Goal: Task Accomplishment & Management: Manage account settings

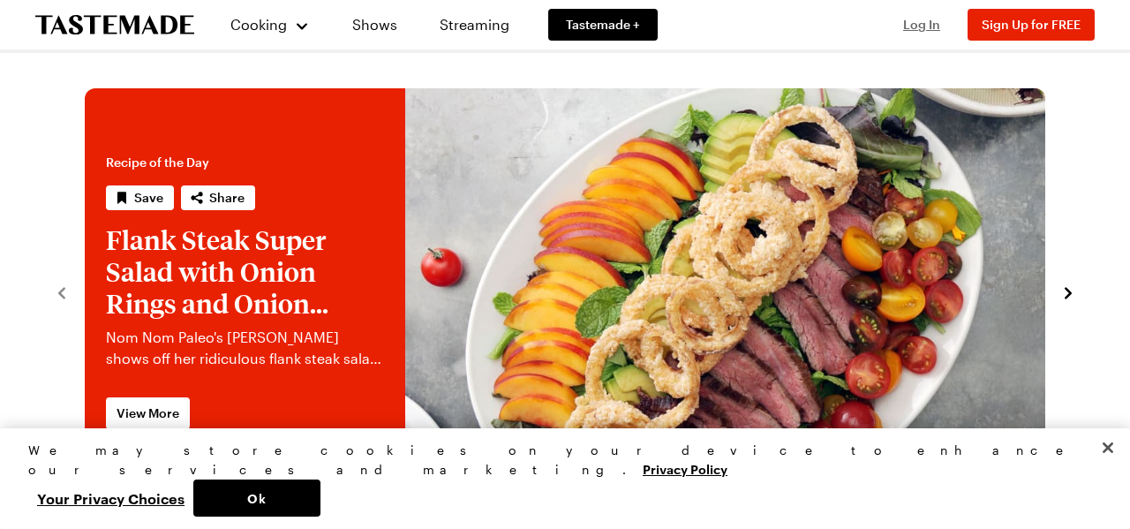
click at [911, 28] on span "Log In" at bounding box center [921, 24] width 37 height 15
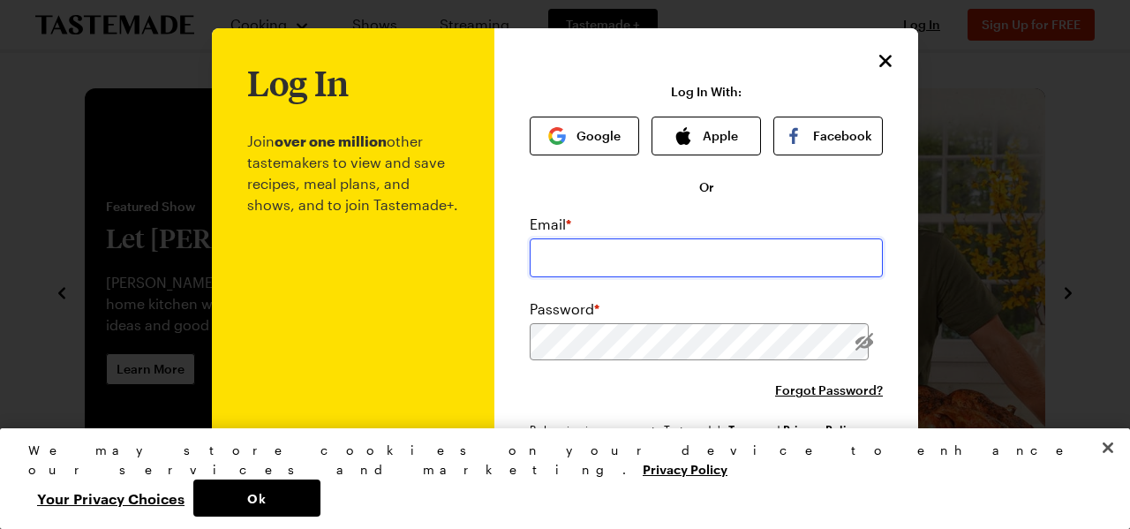
click at [616, 259] on input "email" at bounding box center [706, 257] width 353 height 39
type input "[EMAIL_ADDRESS][DOMAIN_NAME]"
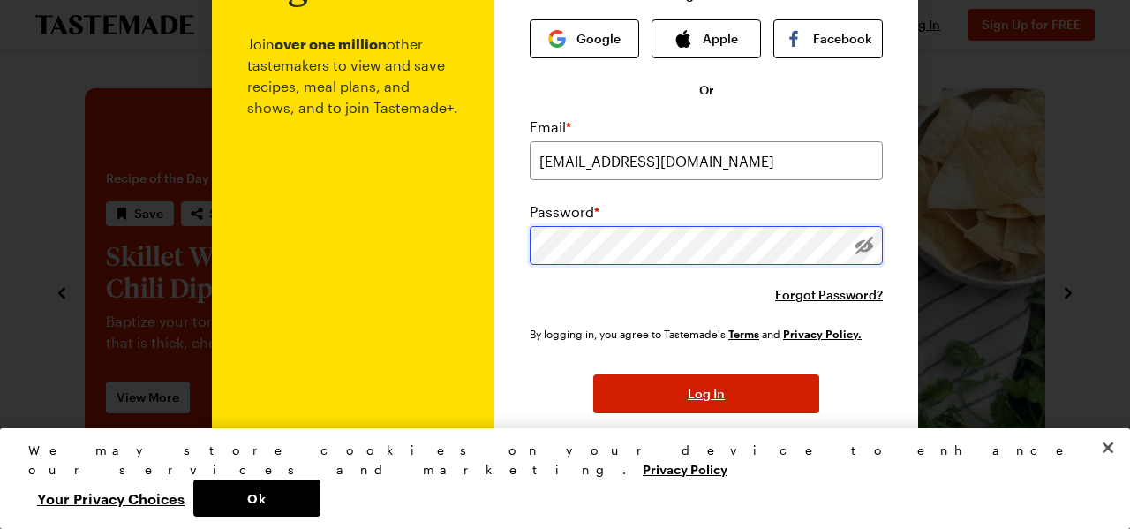
scroll to position [98, 0]
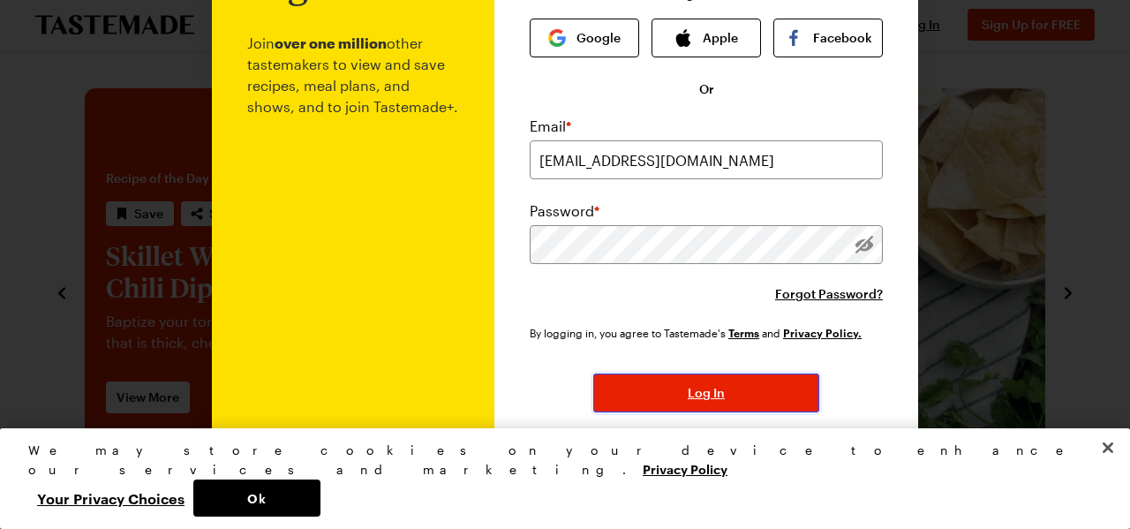
click at [701, 396] on span "Log In" at bounding box center [706, 393] width 37 height 18
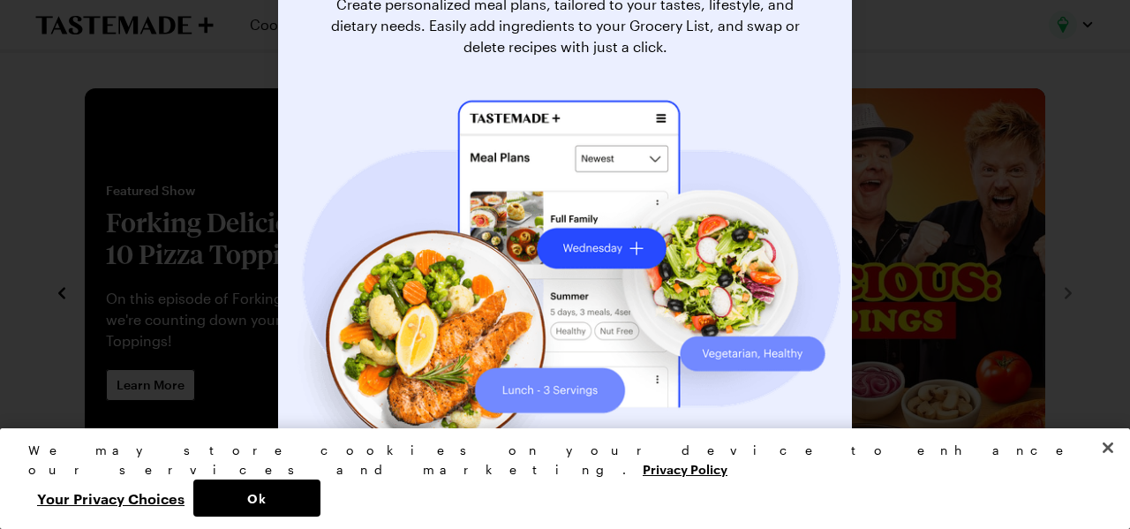
scroll to position [177, 0]
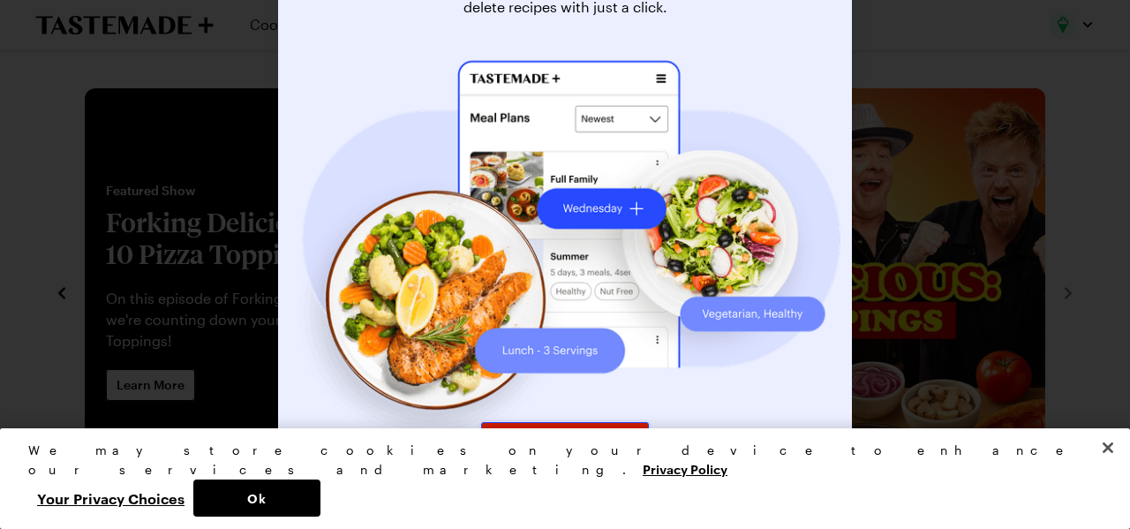
click at [579, 438] on span "Ready to try it out?" at bounding box center [565, 442] width 110 height 18
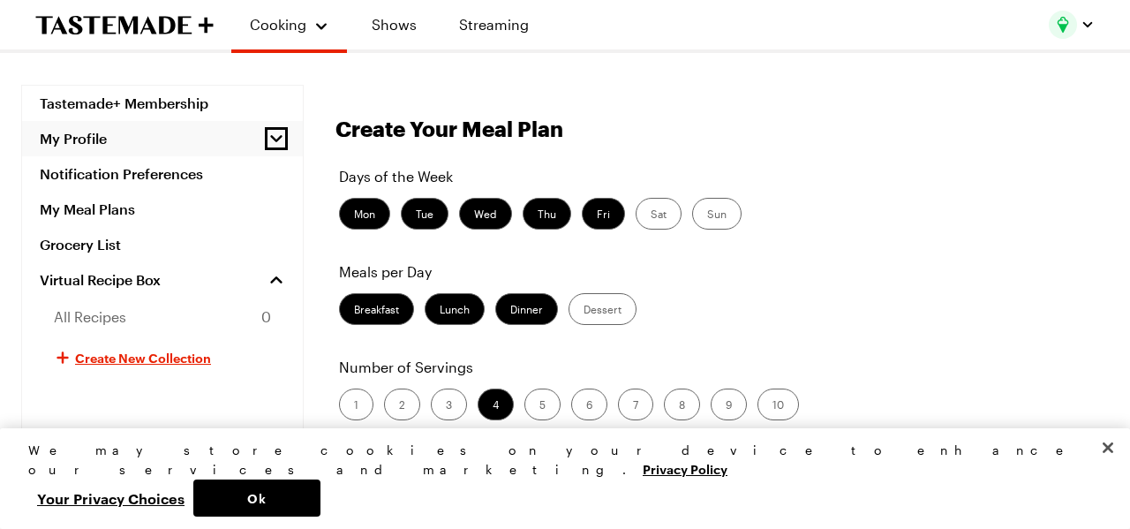
click at [276, 132] on icon "button" at bounding box center [277, 139] width 18 height 18
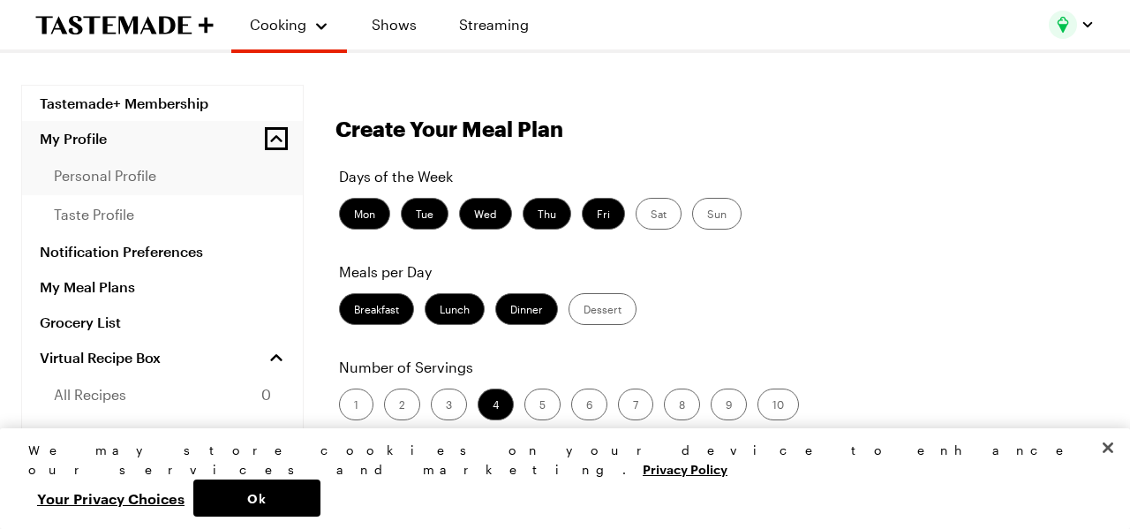
click at [140, 179] on span "personal profile" at bounding box center [105, 175] width 102 height 21
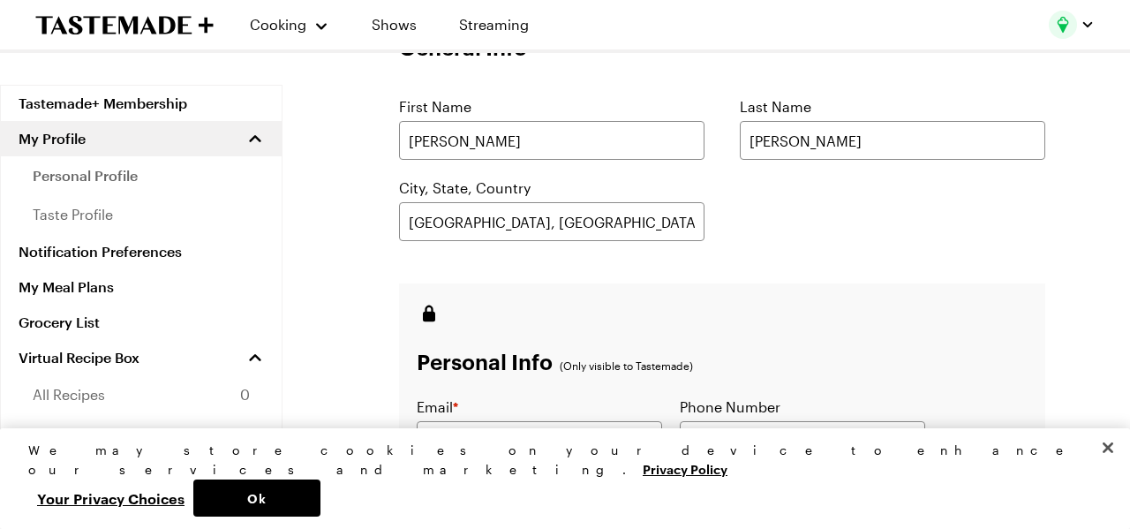
scroll to position [137, 0]
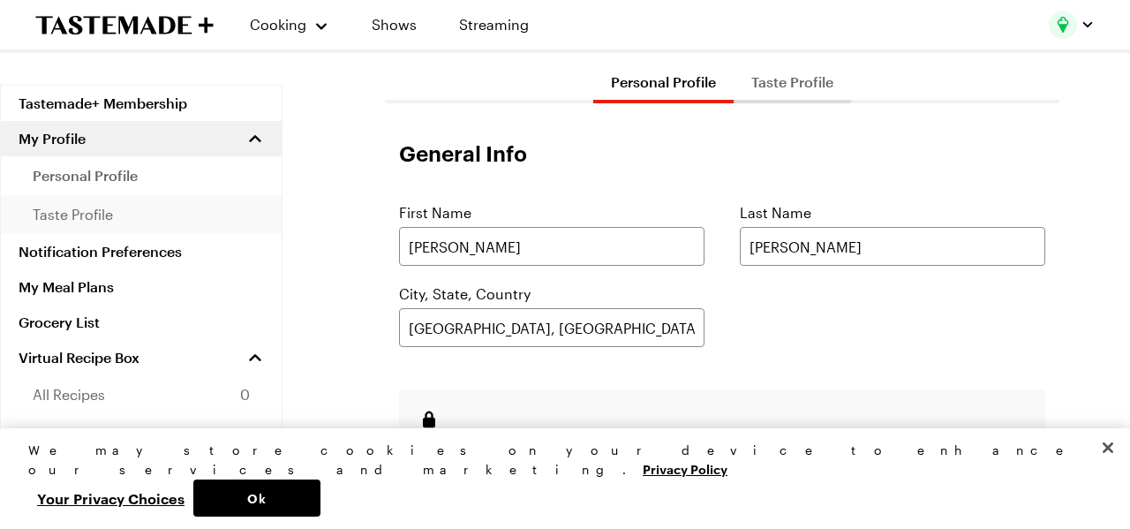
click at [101, 216] on span "taste profile" at bounding box center [73, 214] width 80 height 21
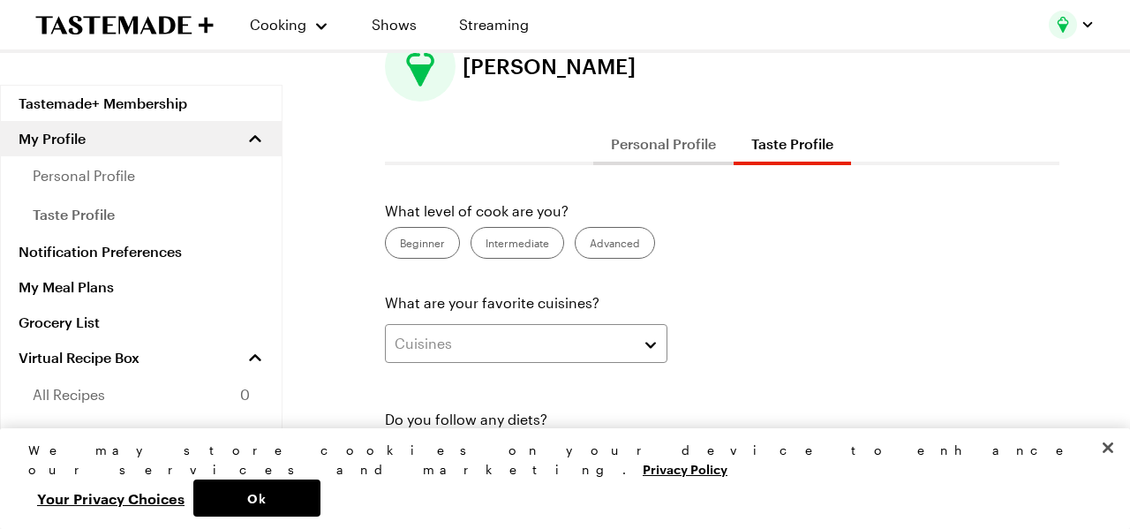
scroll to position [76, 0]
click at [550, 246] on label "Intermediate" at bounding box center [518, 242] width 94 height 32
click at [486, 244] on input "Intermediate" at bounding box center [486, 244] width 0 height 0
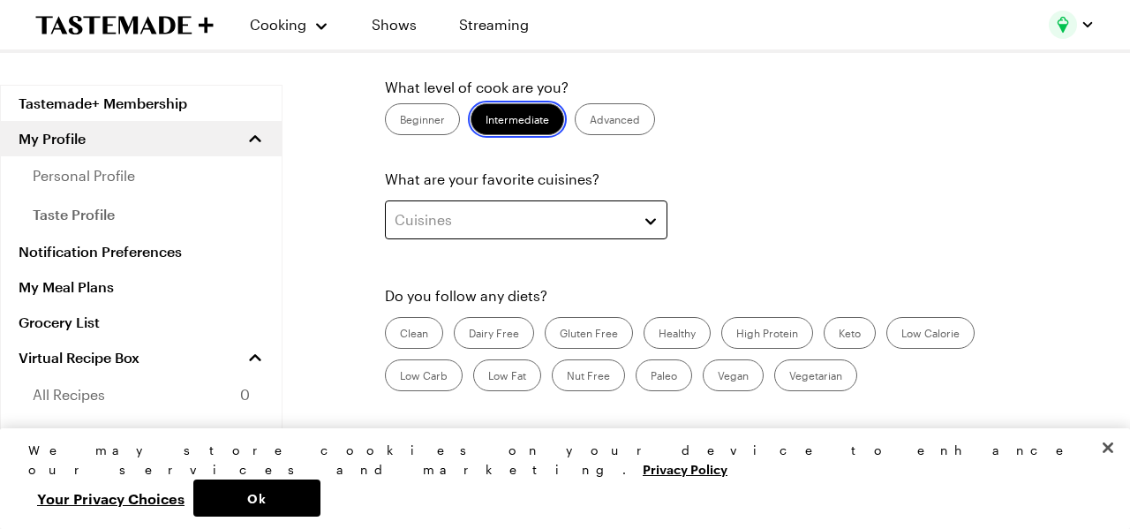
scroll to position [211, 0]
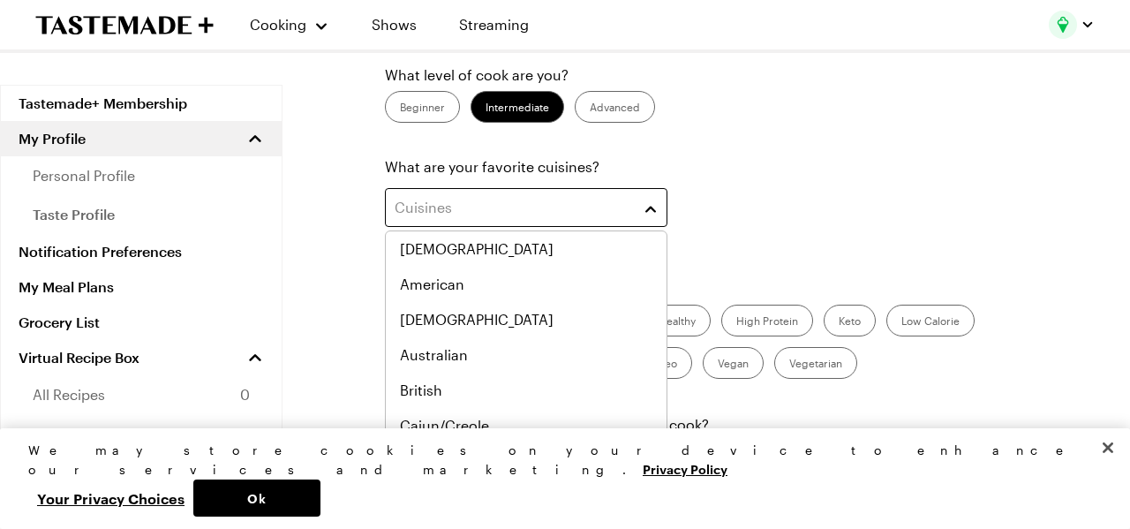
click at [648, 209] on button "Cuisines" at bounding box center [526, 207] width 283 height 39
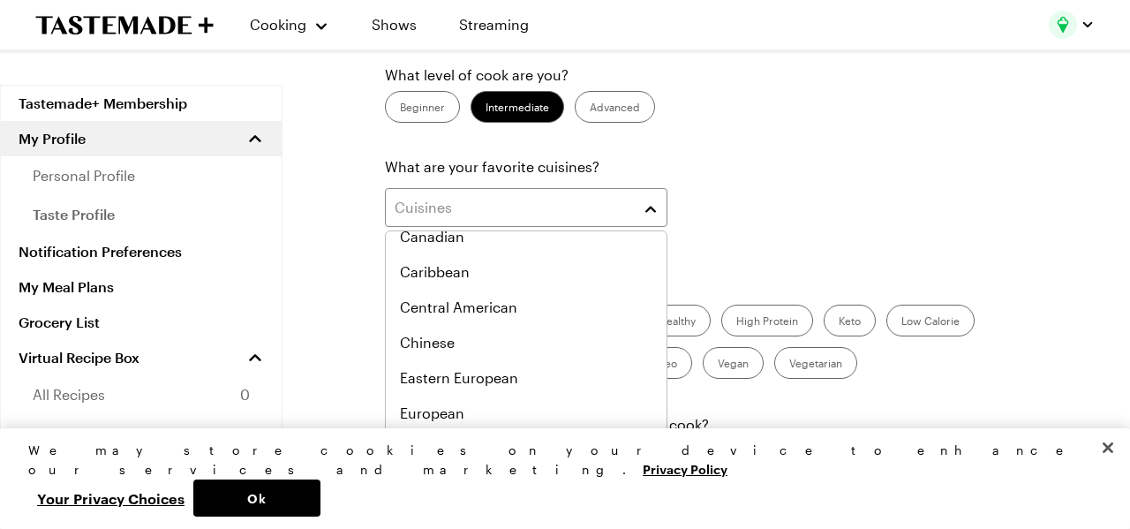
scroll to position [0, 0]
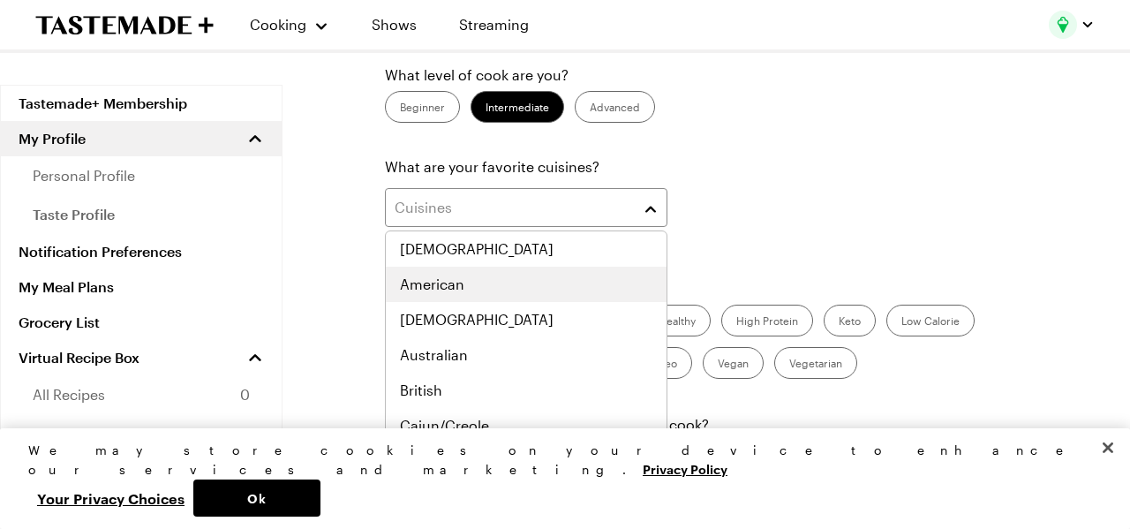
click at [468, 282] on div "American" at bounding box center [526, 284] width 253 height 21
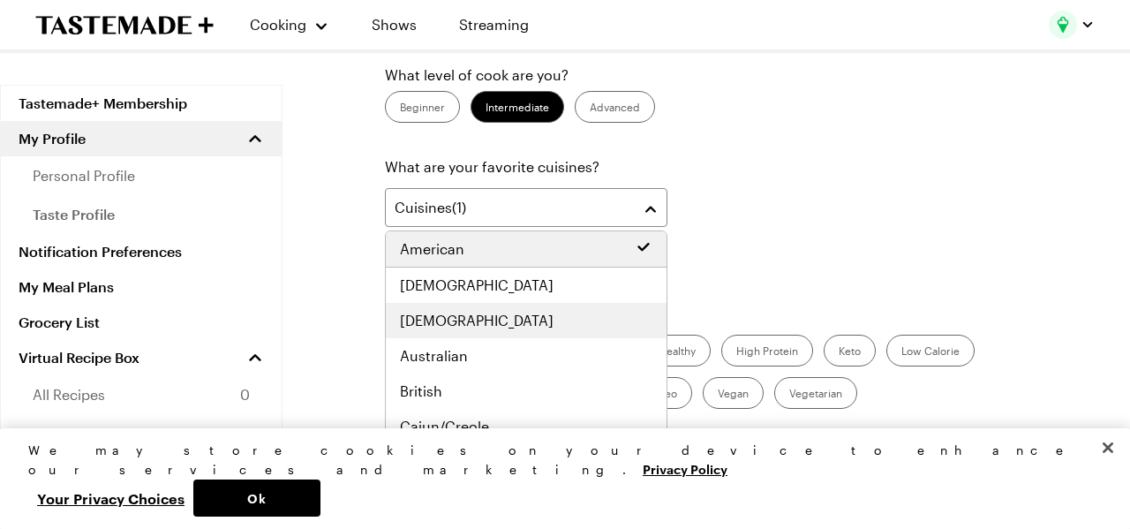
click at [427, 325] on span "[DEMOGRAPHIC_DATA]" at bounding box center [477, 320] width 154 height 21
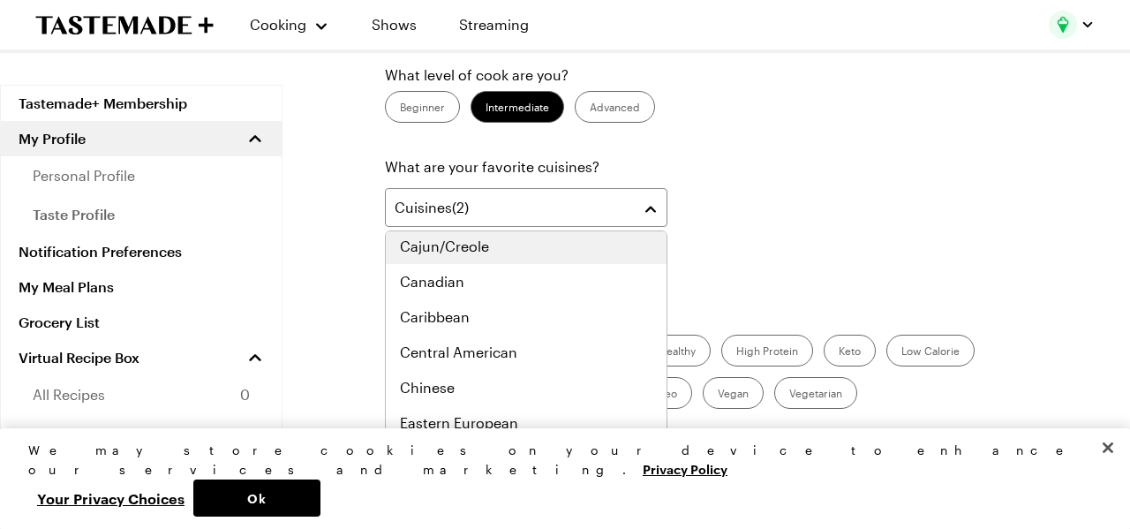
scroll to position [177, 0]
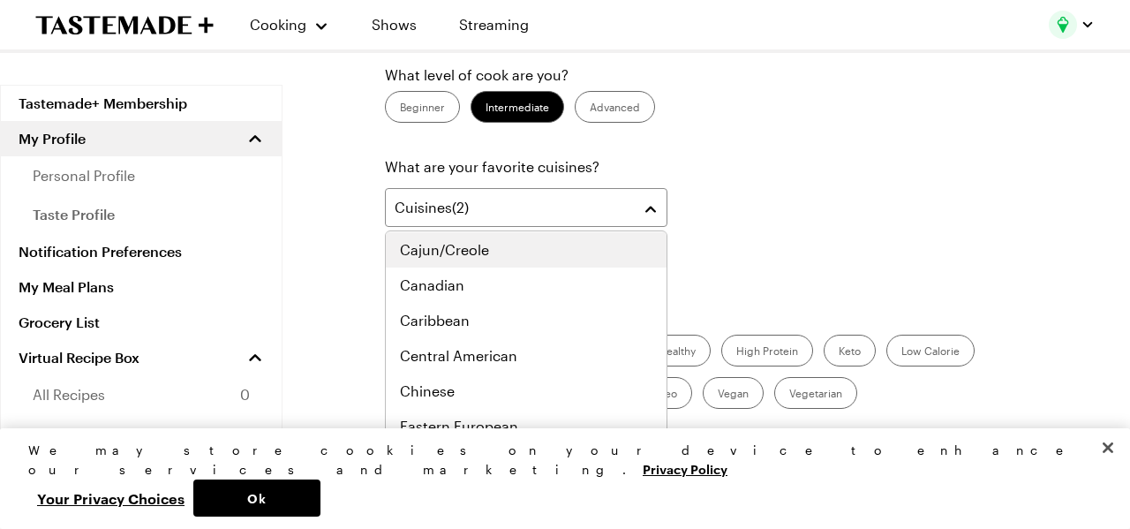
click at [471, 248] on span "Cajun/Creole" at bounding box center [444, 249] width 89 height 21
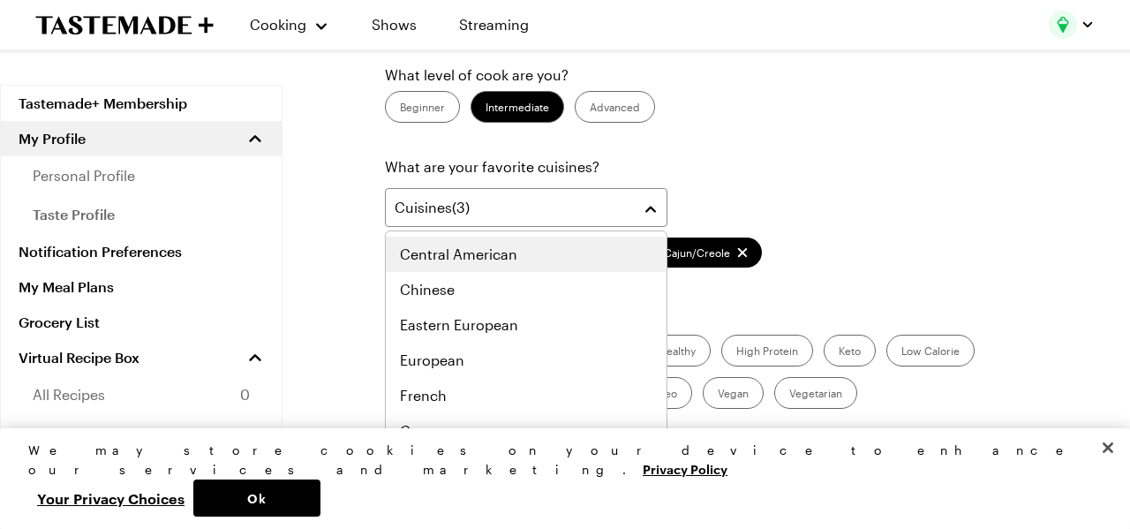
scroll to position [281, 0]
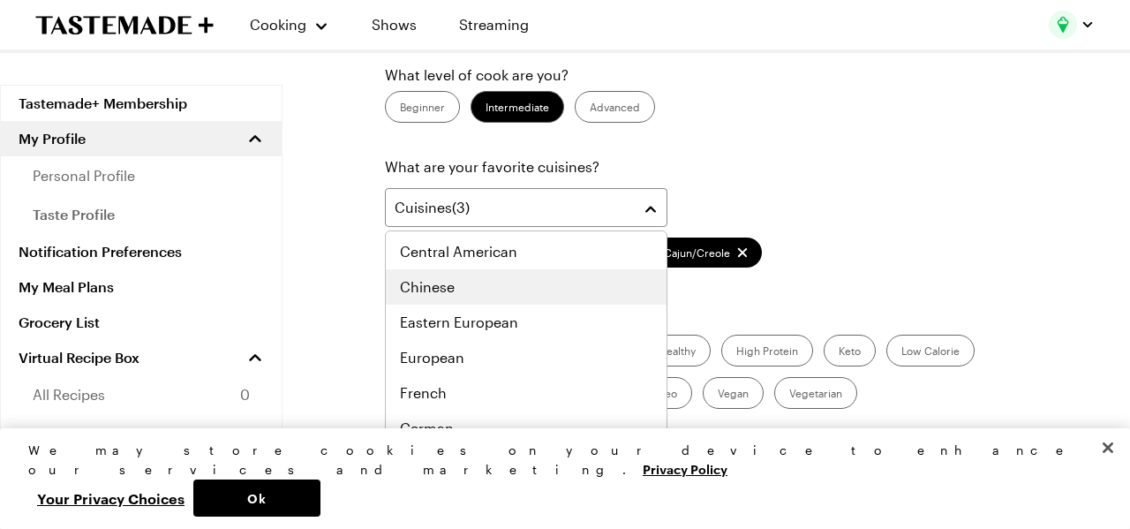
click at [439, 286] on span "Chinese" at bounding box center [427, 286] width 55 height 21
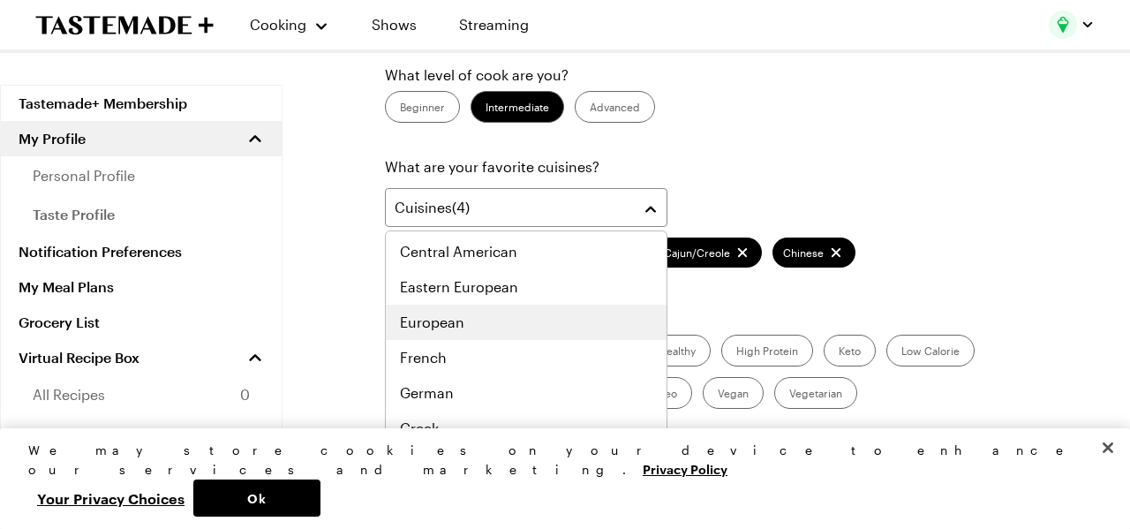
click at [448, 328] on span "European" at bounding box center [432, 322] width 64 height 21
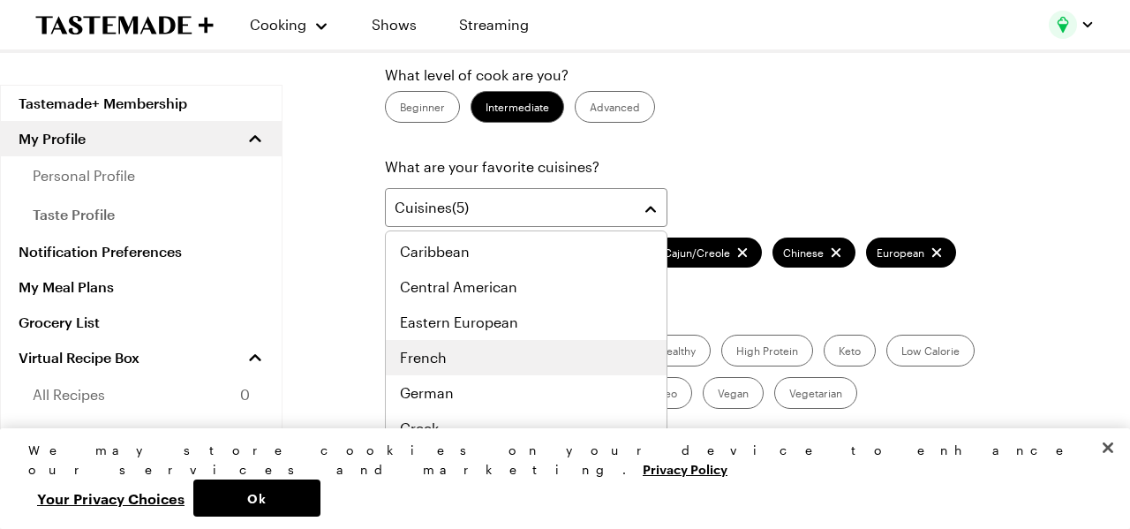
scroll to position [351, 0]
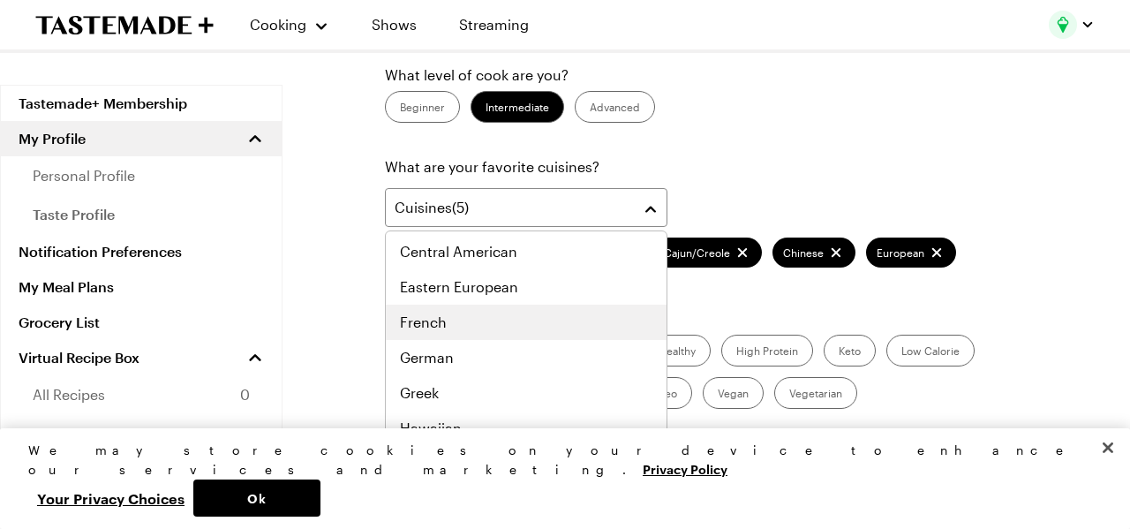
click at [440, 323] on span "French" at bounding box center [423, 322] width 47 height 21
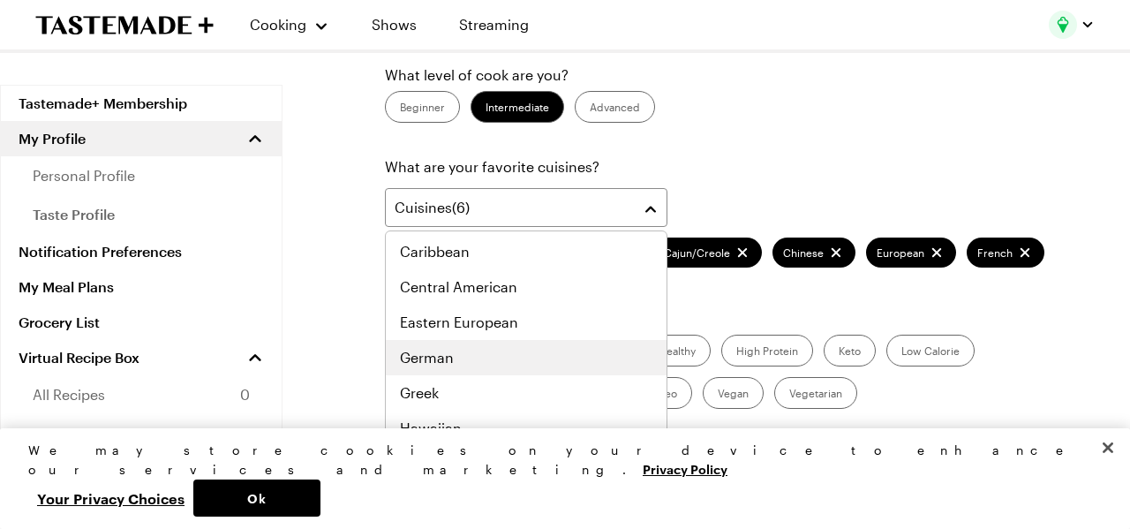
scroll to position [387, 0]
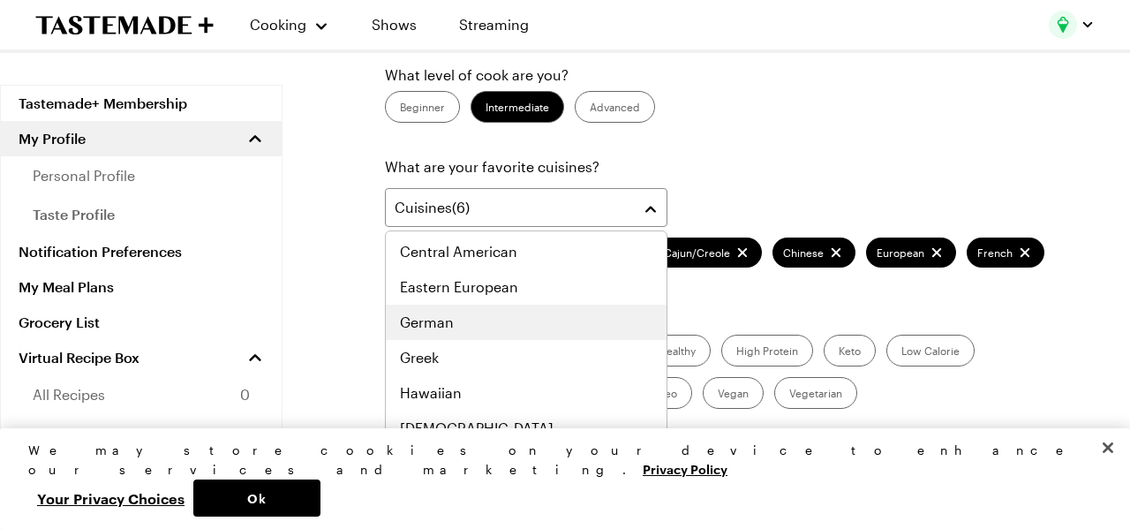
click at [434, 320] on span "German" at bounding box center [427, 322] width 54 height 21
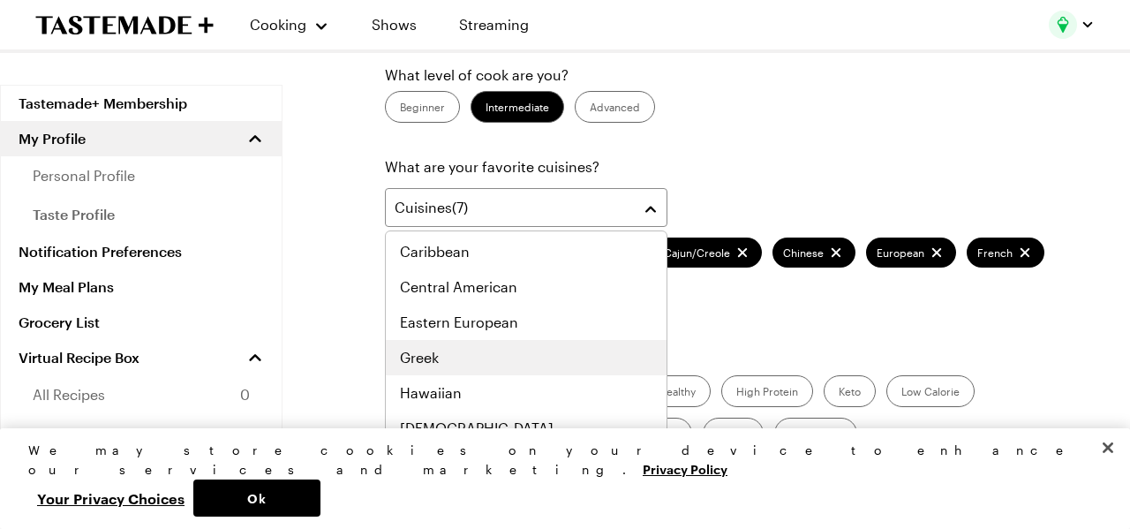
scroll to position [422, 0]
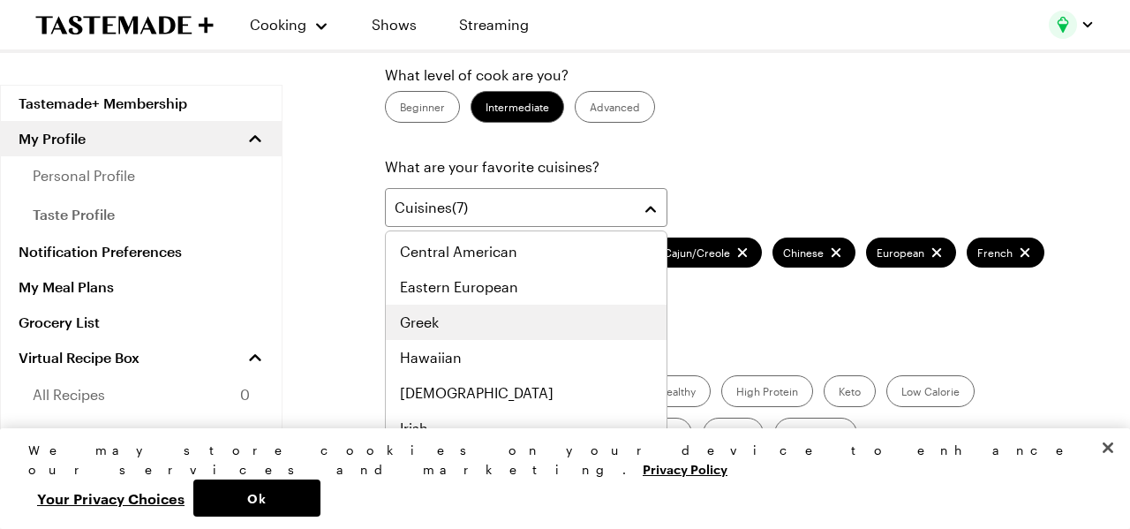
click at [426, 323] on span "Greek" at bounding box center [419, 322] width 39 height 21
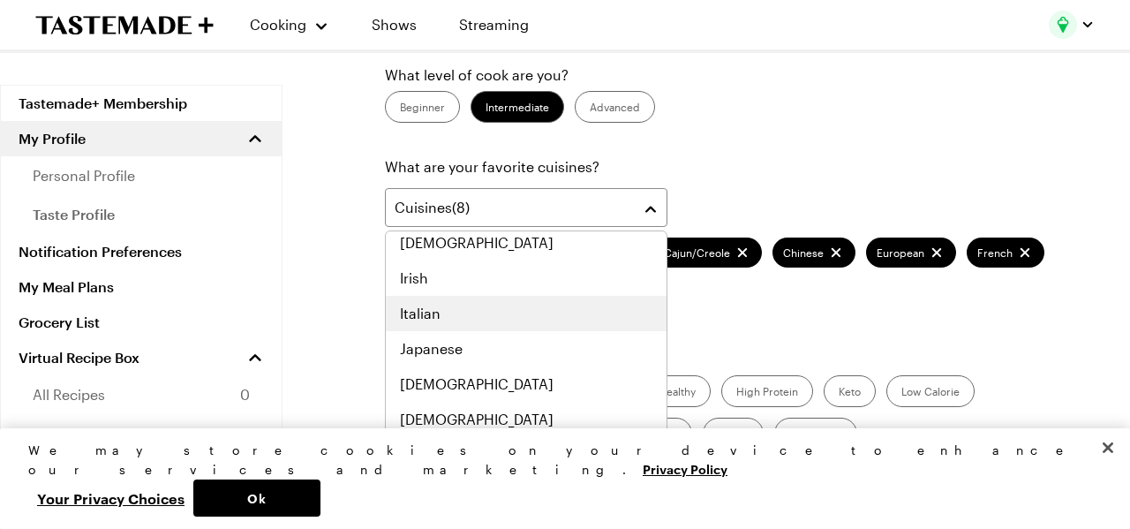
click at [432, 312] on span "Italian" at bounding box center [420, 313] width 41 height 21
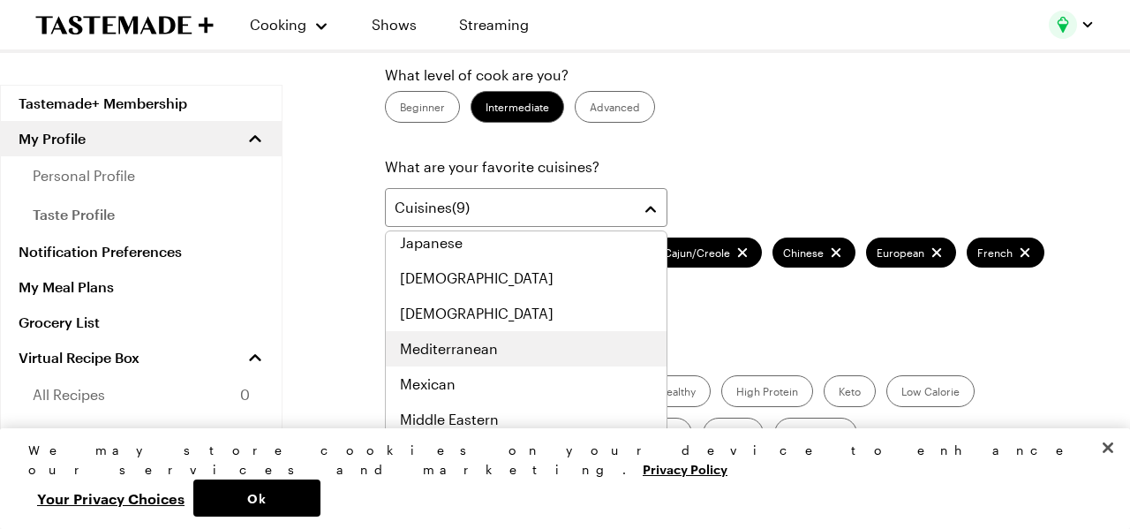
scroll to position [683, 0]
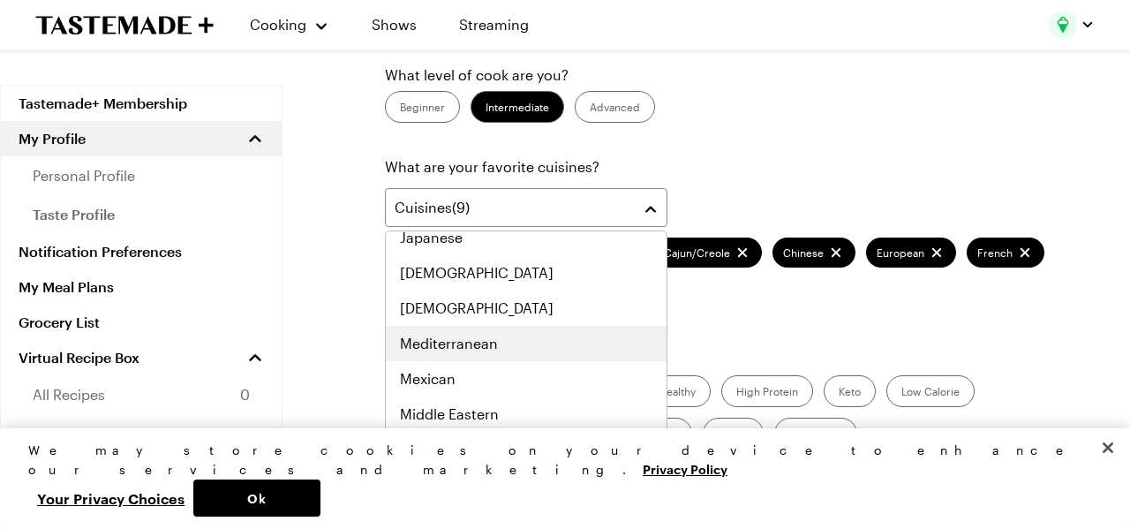
click at [427, 343] on span "Mediterranean" at bounding box center [449, 343] width 98 height 21
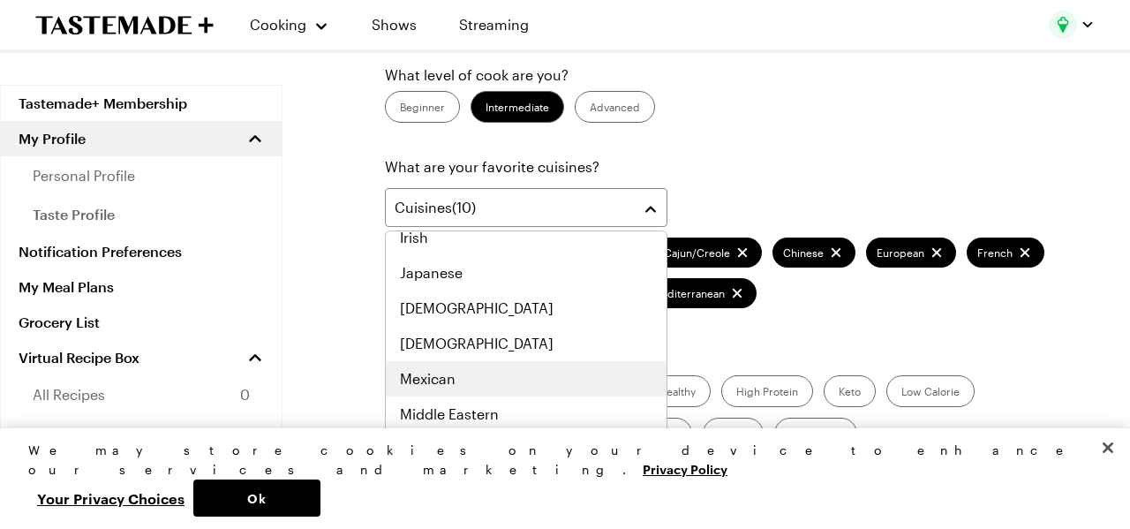
scroll to position [719, 0]
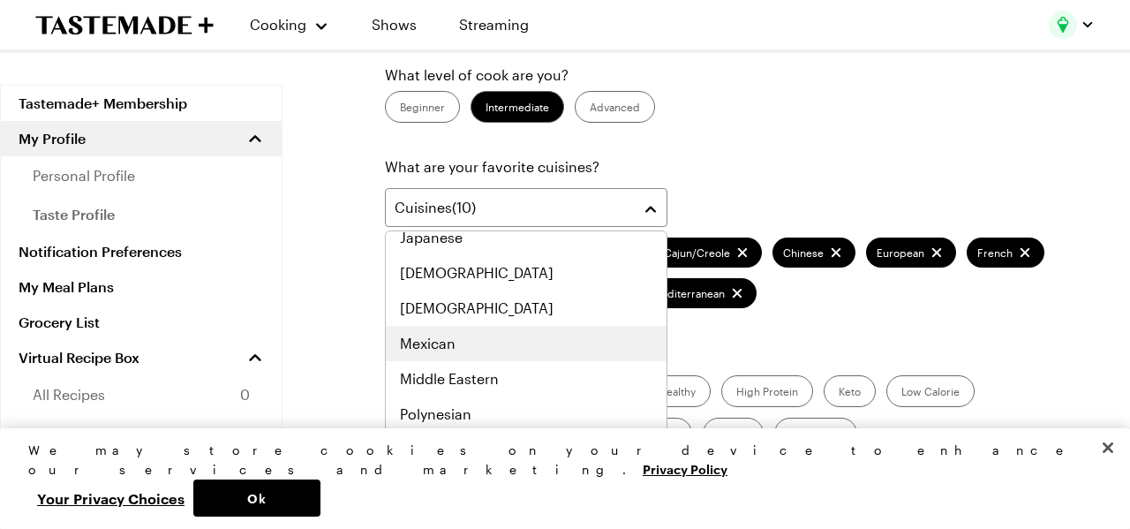
click at [437, 343] on span "Mexican" at bounding box center [428, 343] width 56 height 21
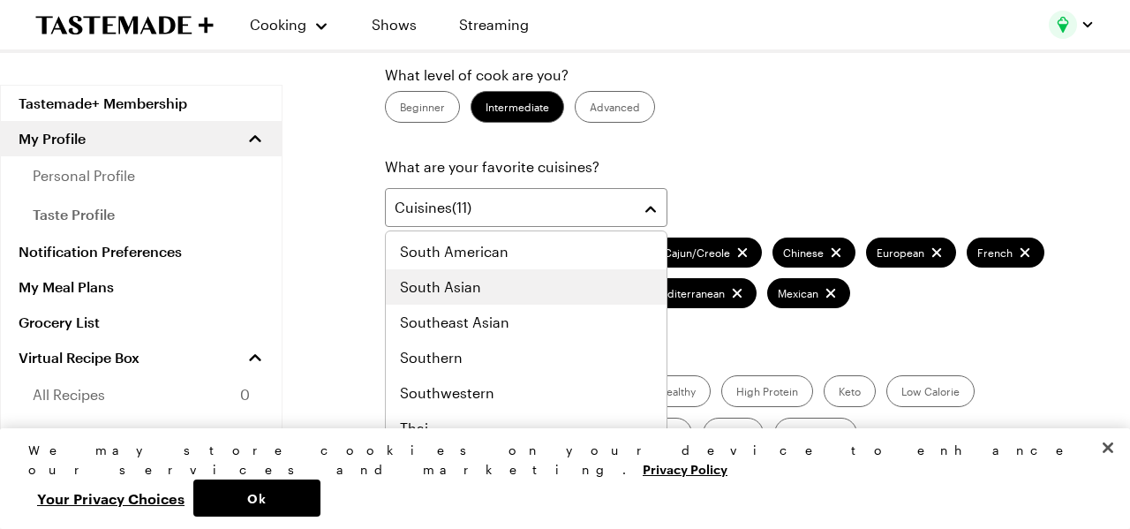
scroll to position [918, 0]
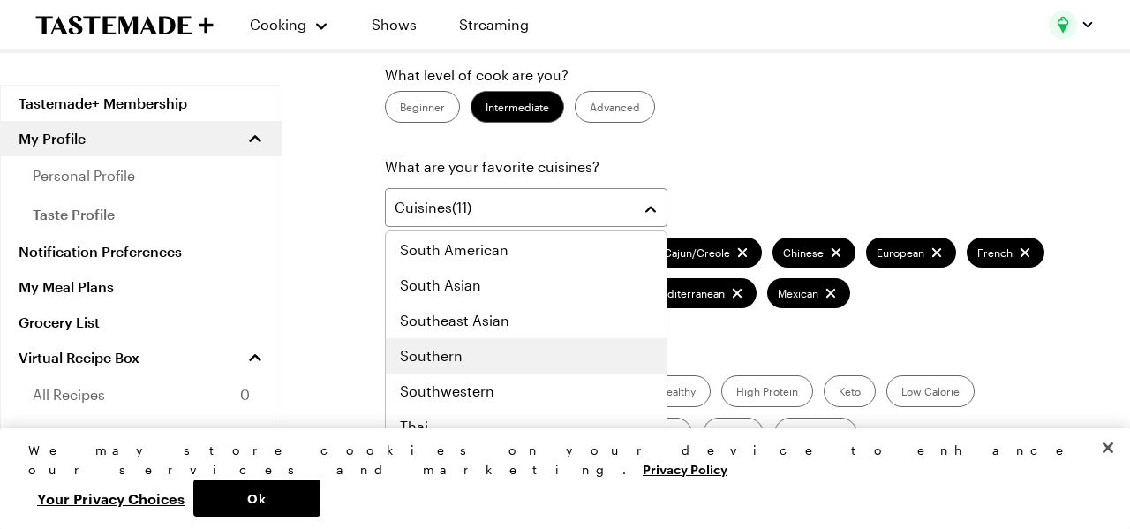
click at [457, 357] on span "Southern" at bounding box center [431, 355] width 63 height 21
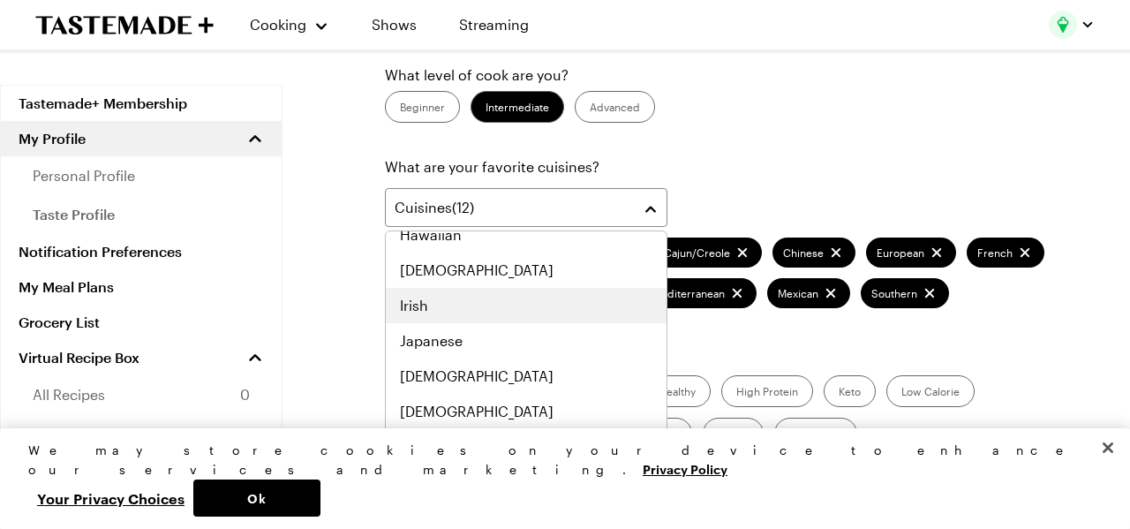
scroll to position [693, 0]
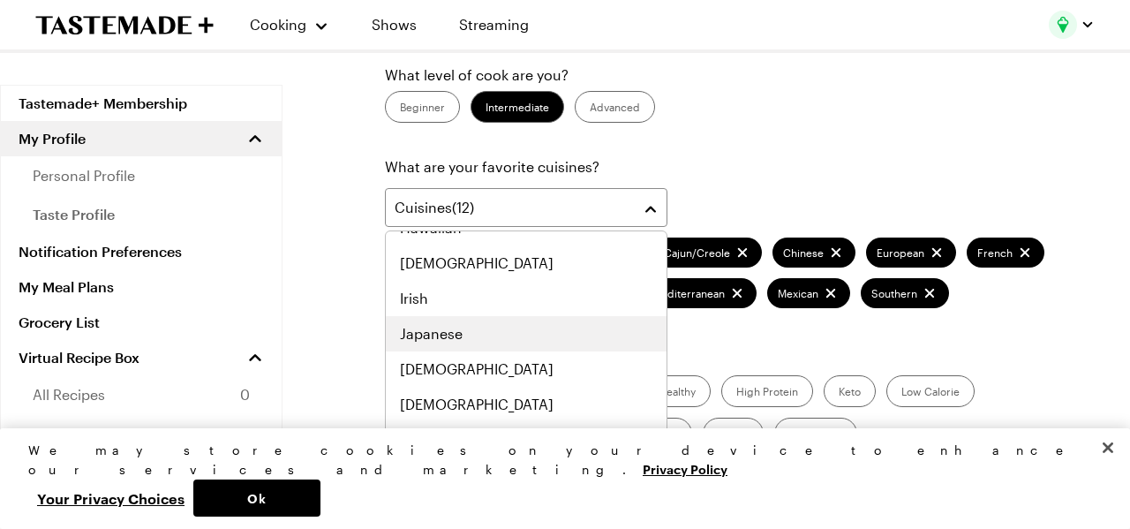
click at [463, 336] on div "Japanese" at bounding box center [526, 333] width 253 height 21
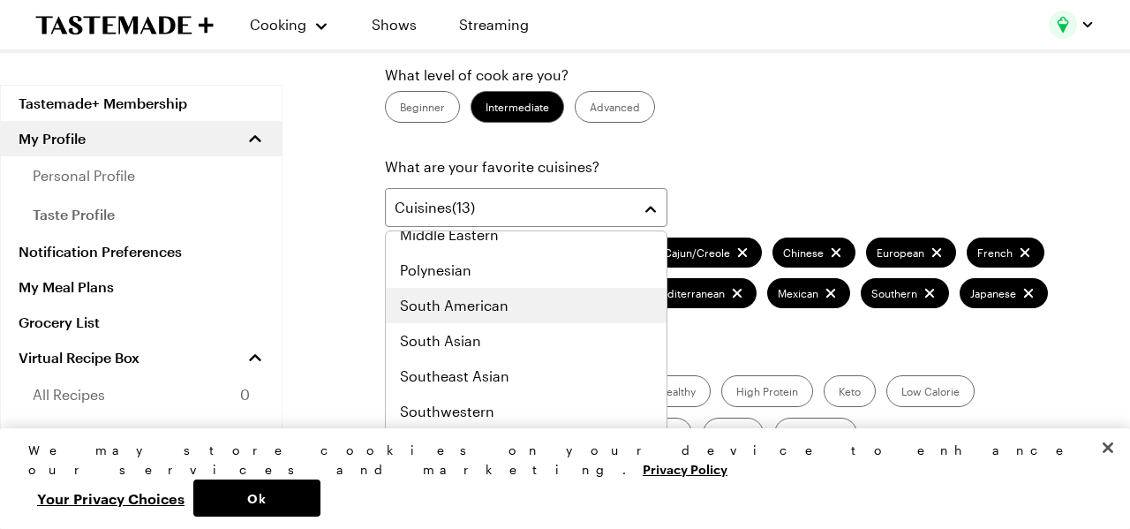
scroll to position [918, 0]
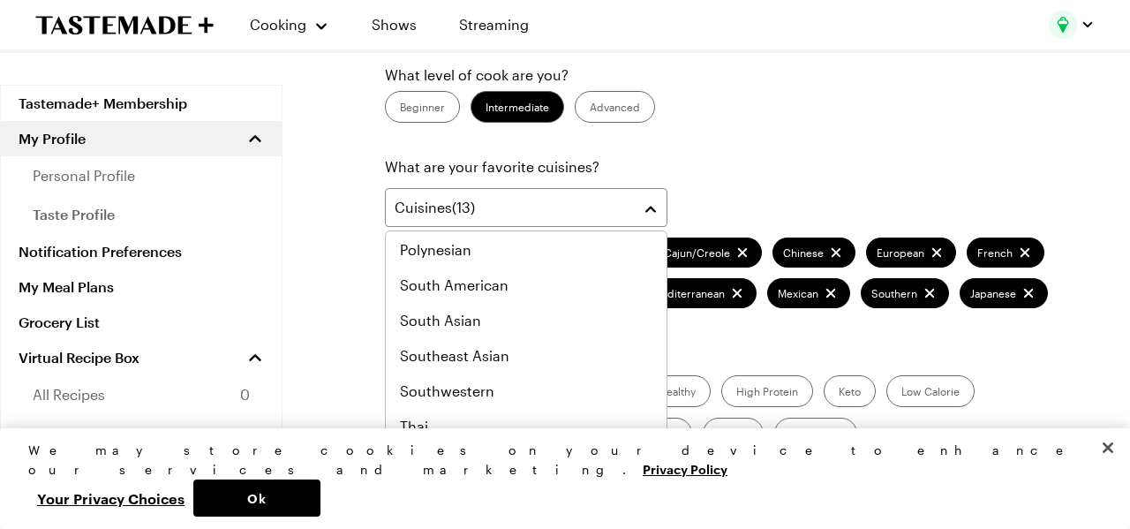
click at [719, 159] on div "What are your favorite cuisines? Cuisines ( 13 ) [DEMOGRAPHIC_DATA] Cajun/Creol…" at bounding box center [722, 232] width 675 height 152
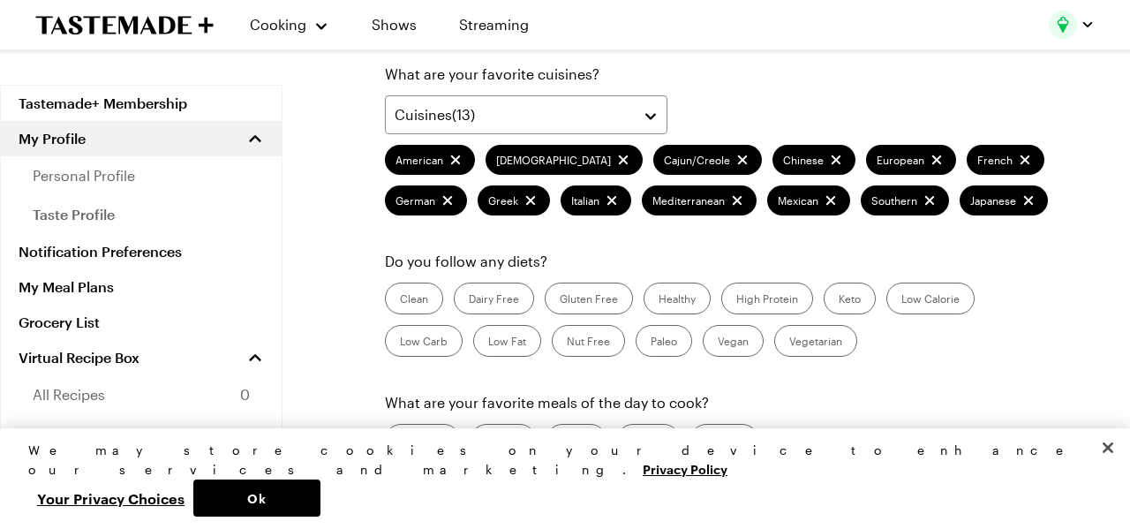
scroll to position [308, 0]
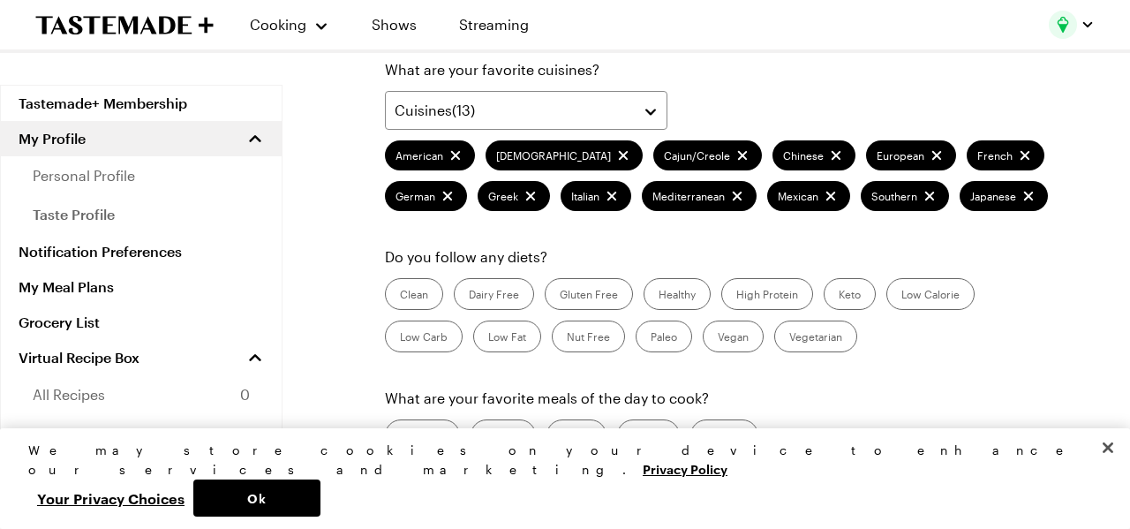
click at [754, 296] on label "High Protein" at bounding box center [767, 294] width 92 height 32
click at [736, 296] on Protein "High Protein" at bounding box center [736, 296] width 0 height 0
click at [691, 295] on label "Healthy" at bounding box center [677, 294] width 67 height 32
click at [659, 296] on input "Healthy" at bounding box center [659, 296] width 0 height 0
click at [463, 321] on label "Low Carb" at bounding box center [424, 337] width 78 height 32
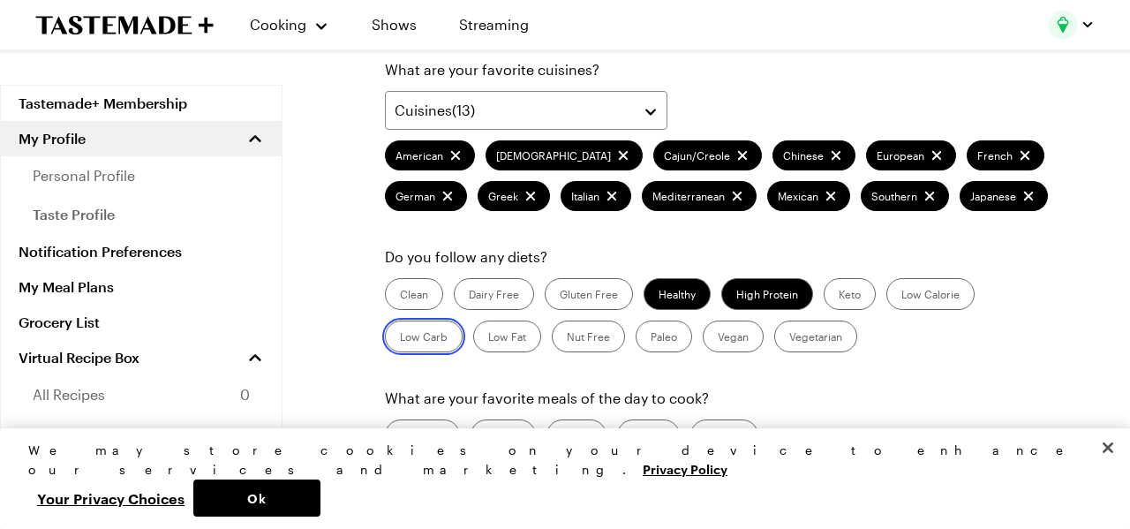
click at [400, 338] on Carb "Low Carb" at bounding box center [400, 338] width 0 height 0
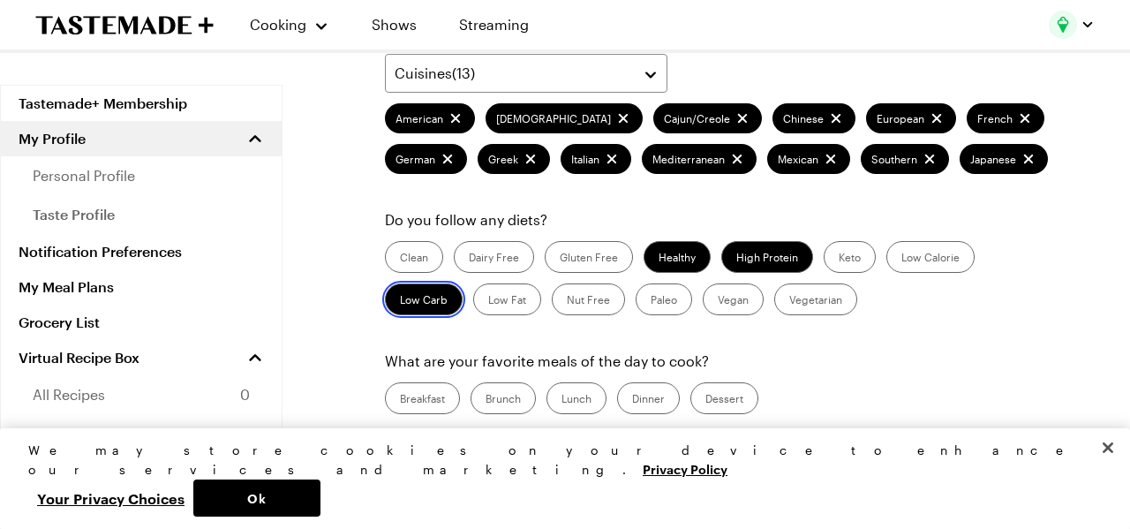
scroll to position [354, 0]
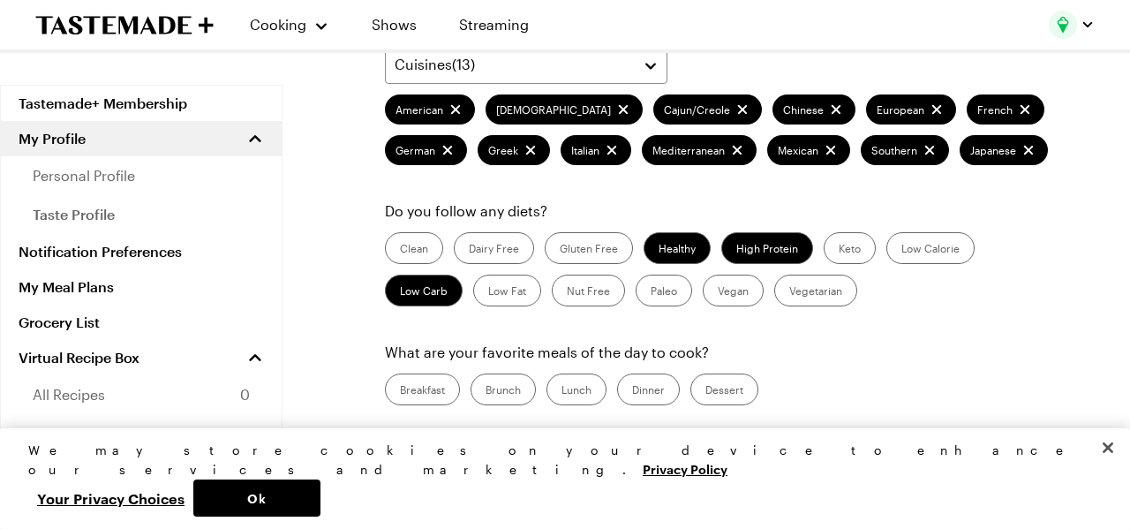
click at [569, 389] on label "Lunch" at bounding box center [577, 390] width 60 height 32
click at [562, 391] on input "Lunch" at bounding box center [562, 391] width 0 height 0
click at [647, 392] on label "Dinner" at bounding box center [648, 390] width 63 height 32
click at [632, 391] on input "Dinner" at bounding box center [632, 391] width 0 height 0
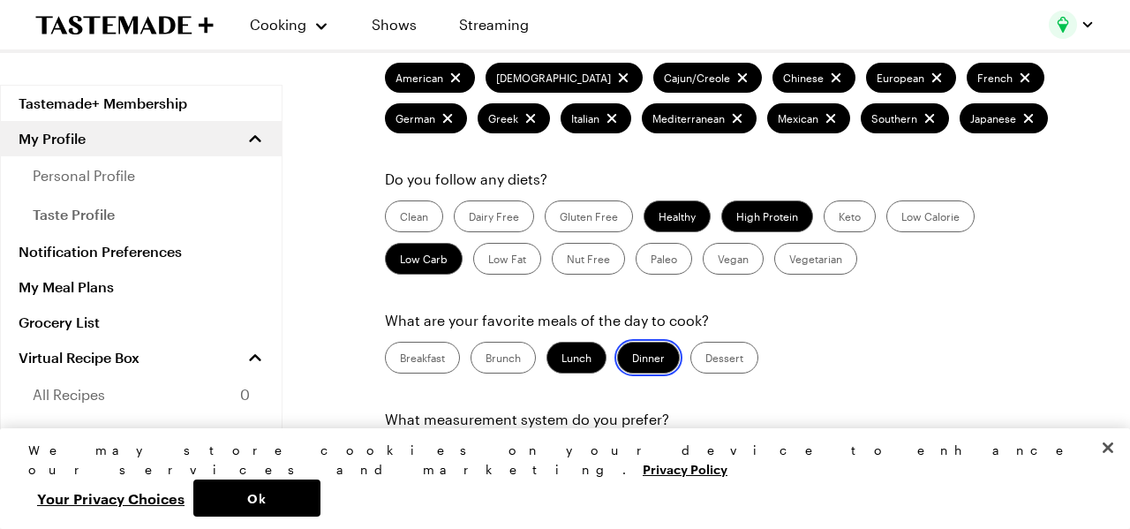
scroll to position [405, 0]
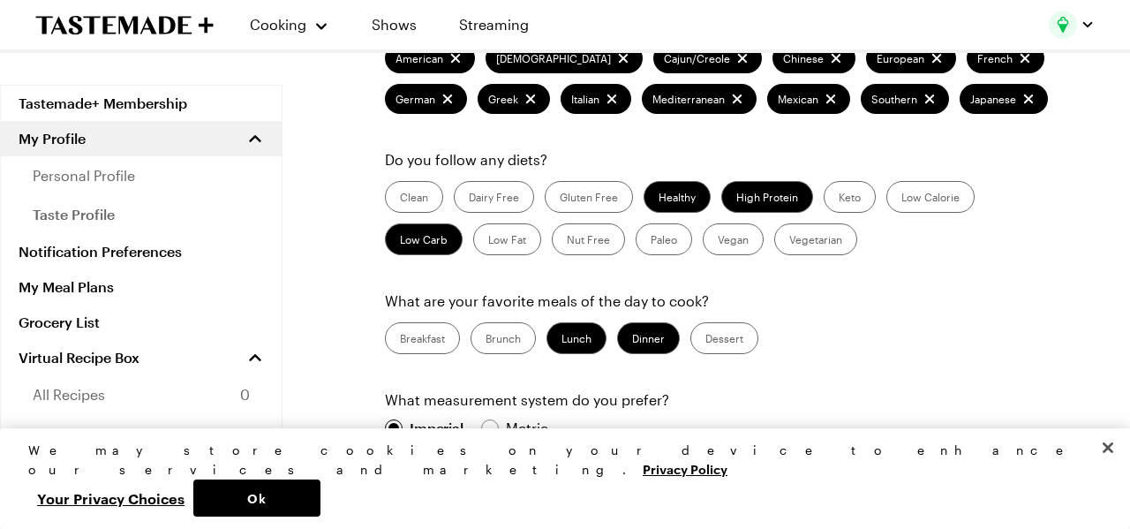
click at [716, 341] on label "Dessert" at bounding box center [725, 338] width 68 height 32
click at [706, 340] on input "Dessert" at bounding box center [706, 340] width 0 height 0
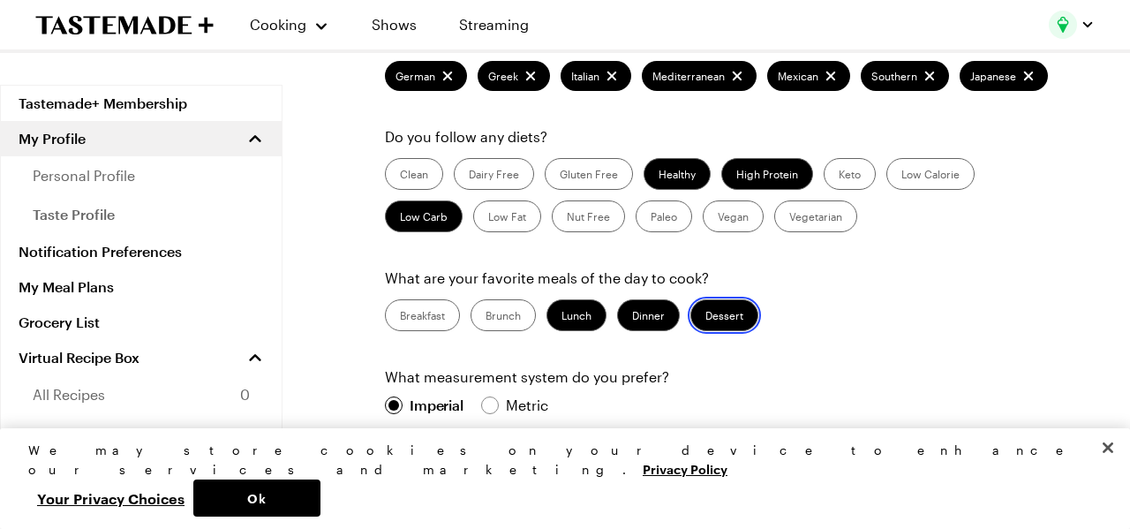
scroll to position [433, 0]
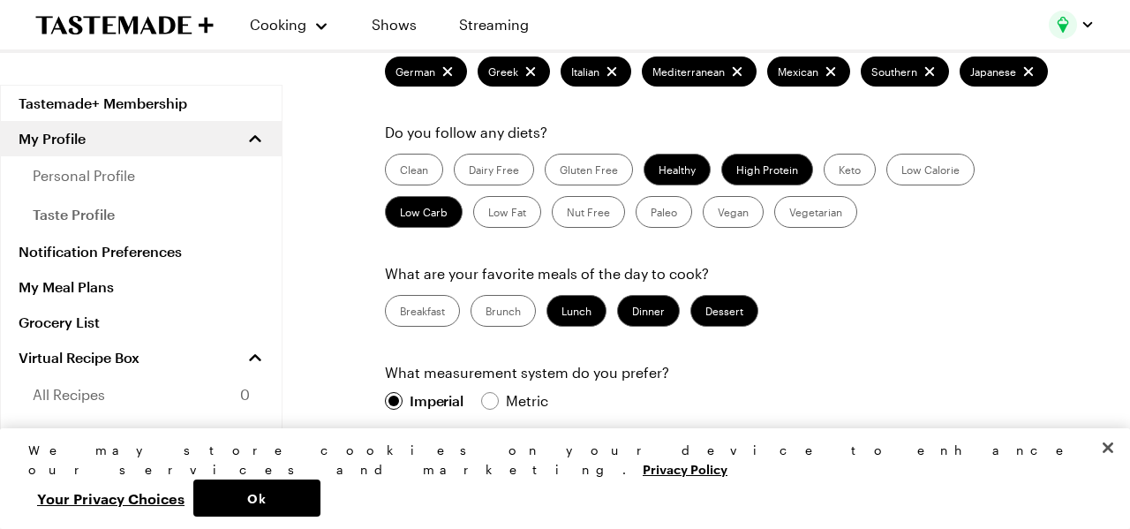
click at [848, 170] on label "Keto" at bounding box center [850, 170] width 52 height 32
click at [839, 171] on input "Keto" at bounding box center [839, 171] width 0 height 0
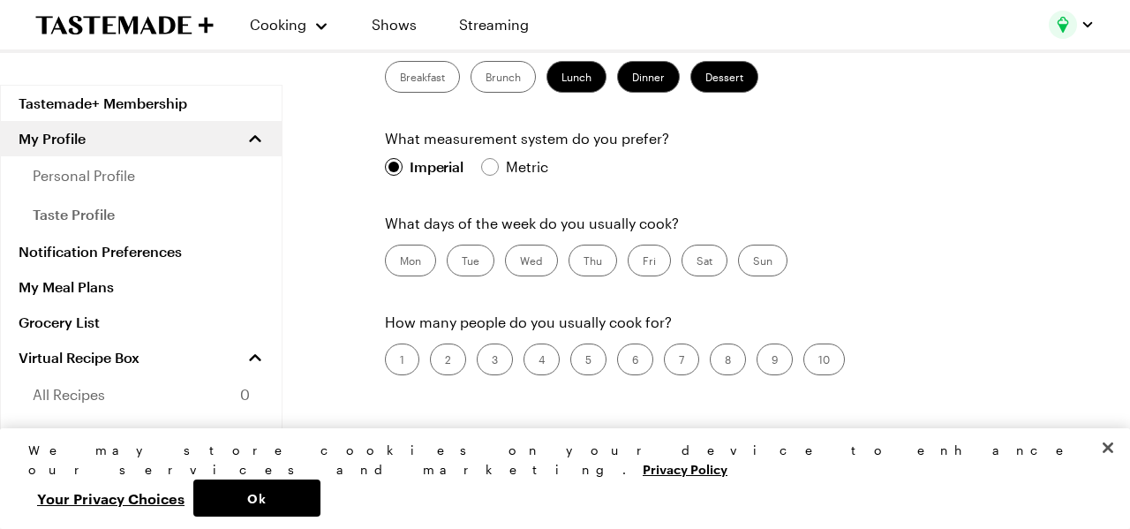
scroll to position [668, 0]
click at [403, 261] on label "Mon" at bounding box center [410, 260] width 51 height 32
click at [400, 261] on input "Mon" at bounding box center [400, 261] width 0 height 0
click at [474, 256] on label "Tue" at bounding box center [471, 260] width 48 height 32
click at [462, 261] on input "Tue" at bounding box center [462, 261] width 0 height 0
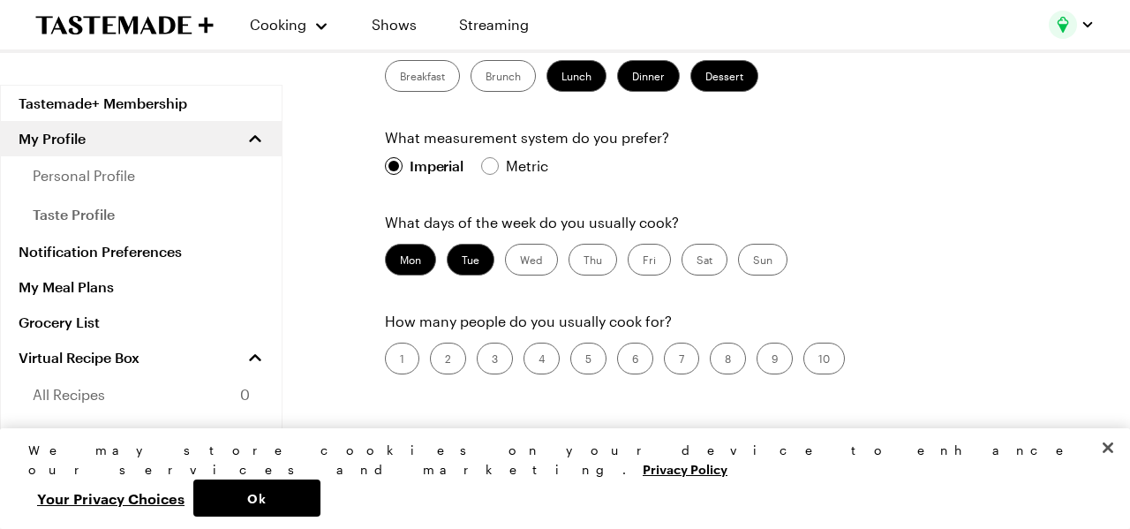
drag, startPoint x: 526, startPoint y: 258, endPoint x: 575, endPoint y: 253, distance: 48.8
click at [528, 258] on label "Wed" at bounding box center [531, 260] width 53 height 32
click at [520, 261] on input "Wed" at bounding box center [520, 261] width 0 height 0
drag, startPoint x: 591, startPoint y: 253, endPoint x: 649, endPoint y: 259, distance: 58.5
click at [593, 254] on label "Thu" at bounding box center [593, 260] width 49 height 32
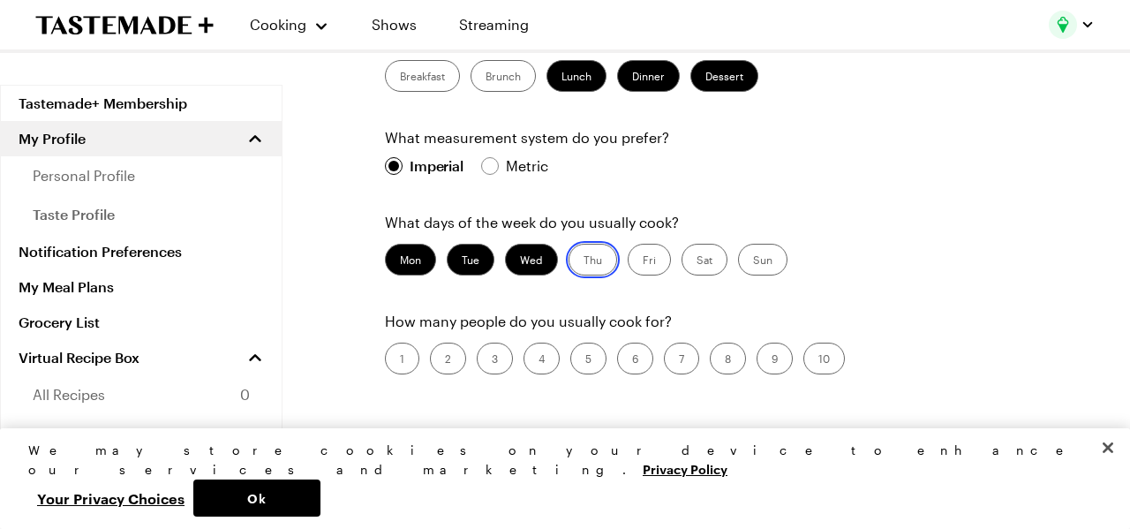
click at [584, 261] on input "Thu" at bounding box center [584, 261] width 0 height 0
drag, startPoint x: 653, startPoint y: 262, endPoint x: 670, endPoint y: 260, distance: 17.9
click at [653, 262] on label "Fri" at bounding box center [649, 260] width 43 height 32
click at [698, 258] on label "Sat" at bounding box center [705, 260] width 46 height 32
click at [697, 261] on input "Sat" at bounding box center [697, 261] width 0 height 0
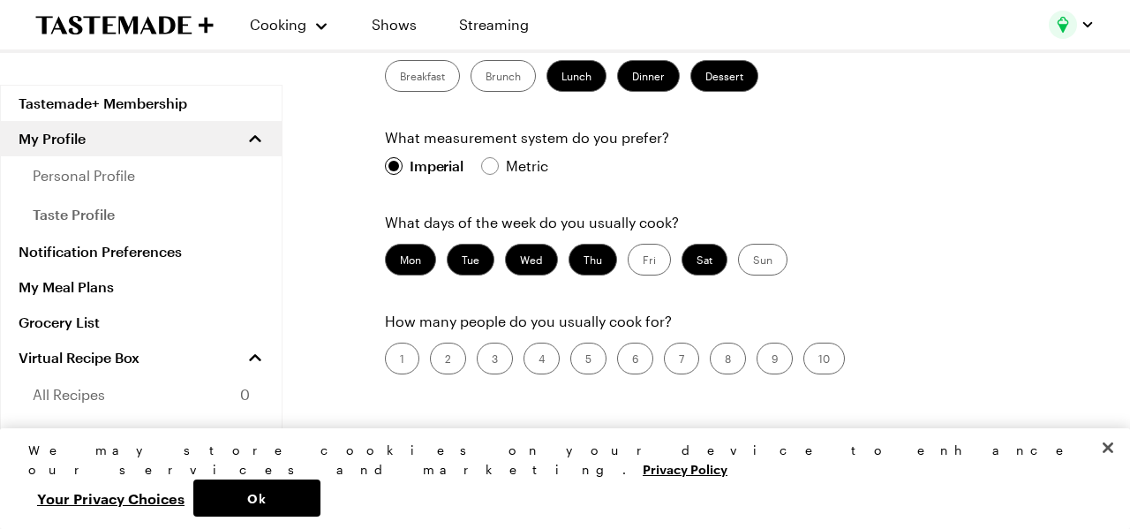
drag, startPoint x: 765, startPoint y: 255, endPoint x: 695, endPoint y: 260, distance: 70.0
click at [764, 255] on label "Sun" at bounding box center [762, 260] width 49 height 32
click at [753, 261] on input "Sun" at bounding box center [753, 261] width 0 height 0
click at [645, 262] on label "Fri" at bounding box center [649, 260] width 43 height 32
click at [643, 261] on input "Fri" at bounding box center [643, 261] width 0 height 0
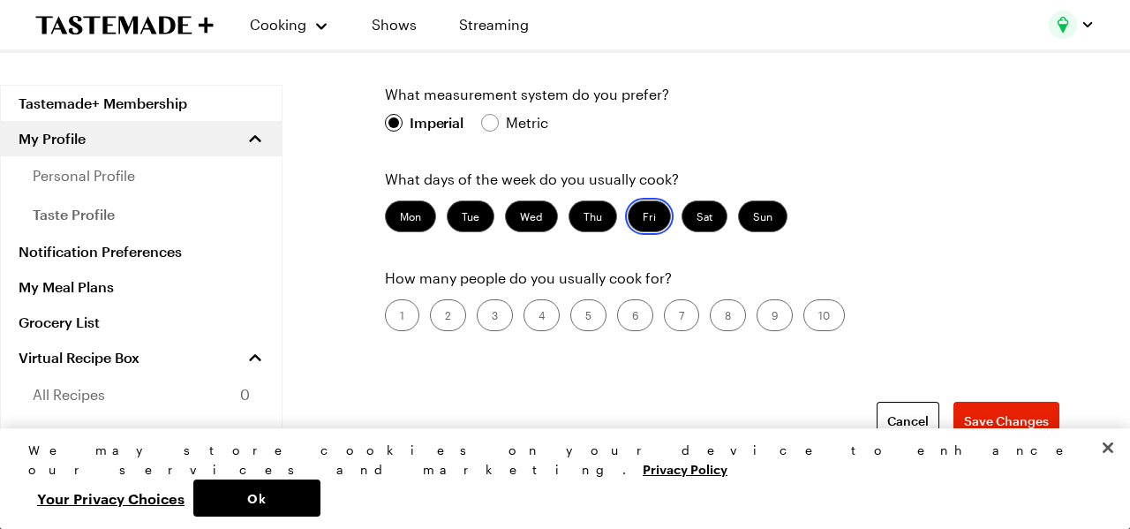
scroll to position [716, 0]
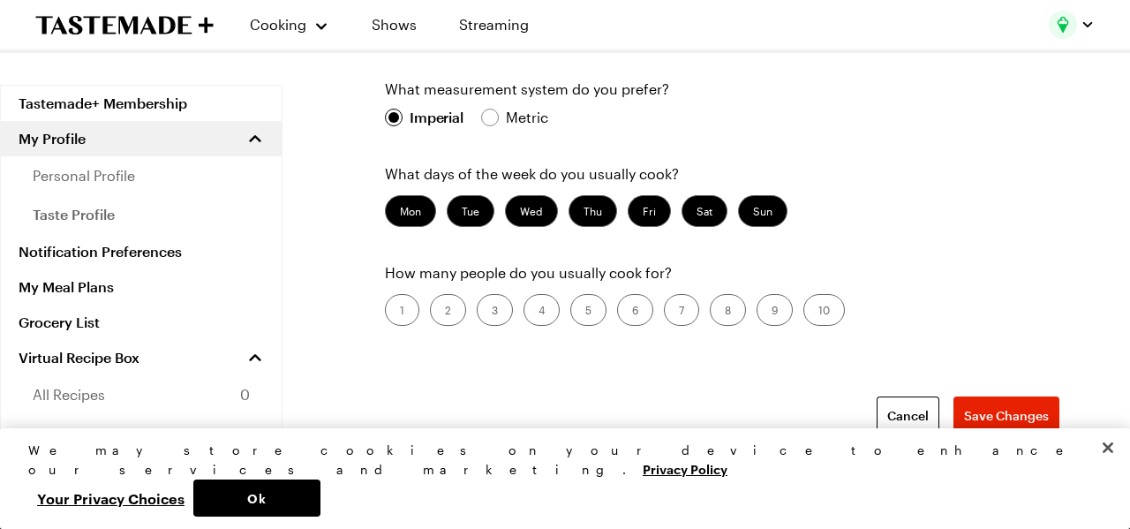
click at [455, 310] on label "2" at bounding box center [448, 310] width 36 height 32
click at [445, 312] on input "2" at bounding box center [445, 312] width 0 height 0
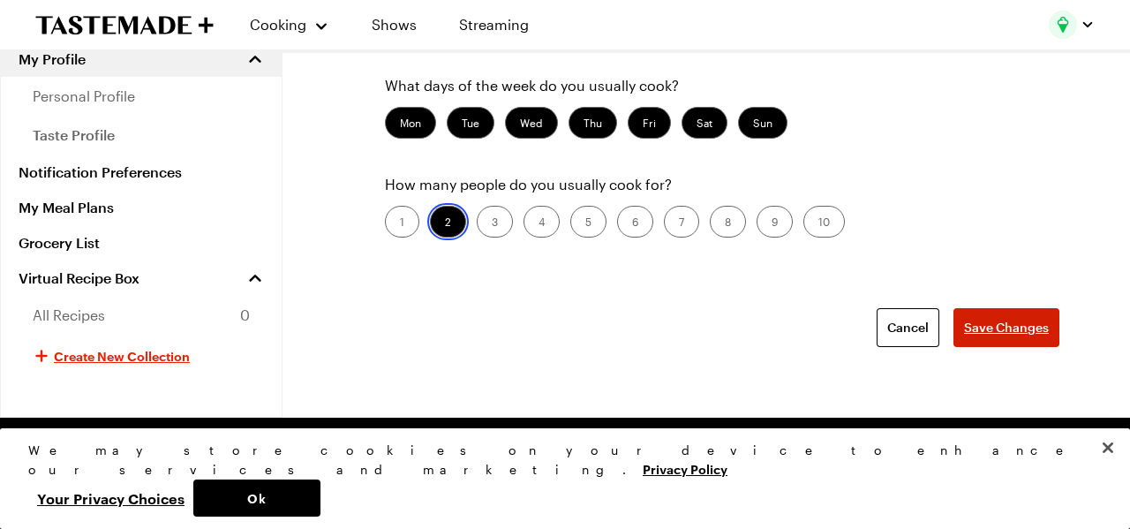
scroll to position [813, 0]
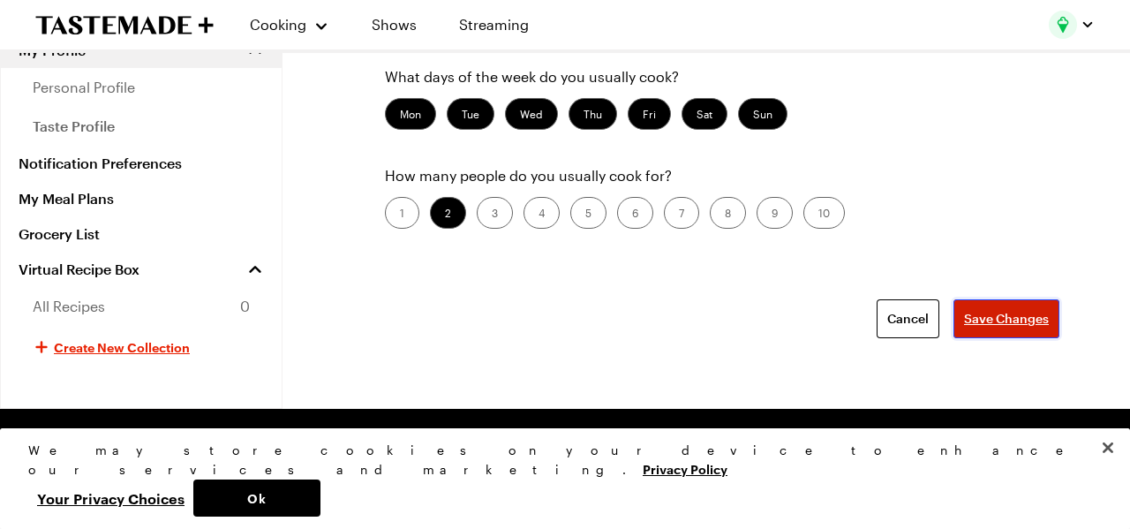
click at [1001, 319] on span "Save Changes" at bounding box center [1006, 319] width 85 height 18
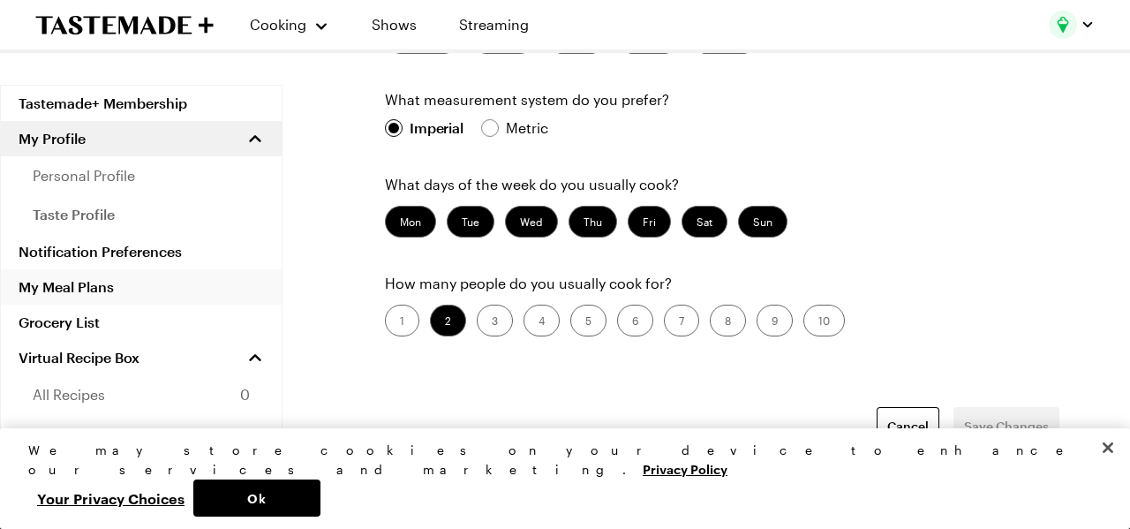
scroll to position [705, 0]
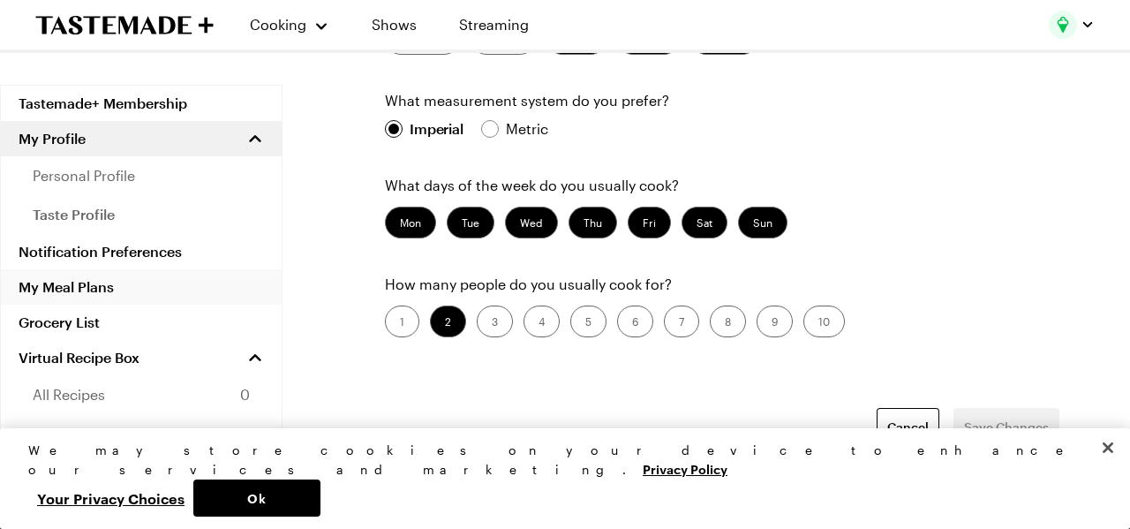
click at [105, 289] on link "My Meal Plans" at bounding box center [141, 286] width 281 height 35
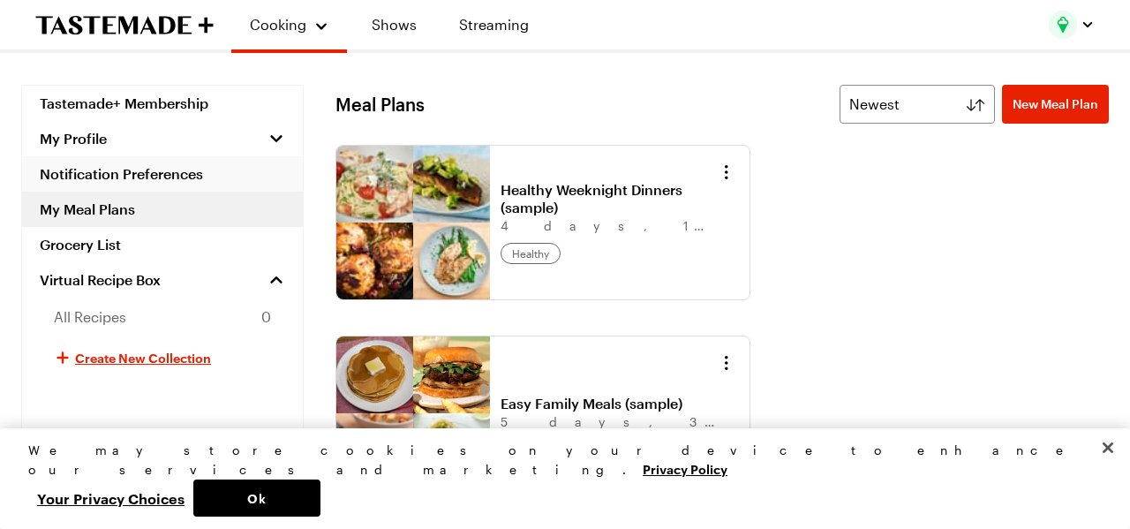
click at [156, 175] on link "Notification Preferences" at bounding box center [162, 173] width 281 height 35
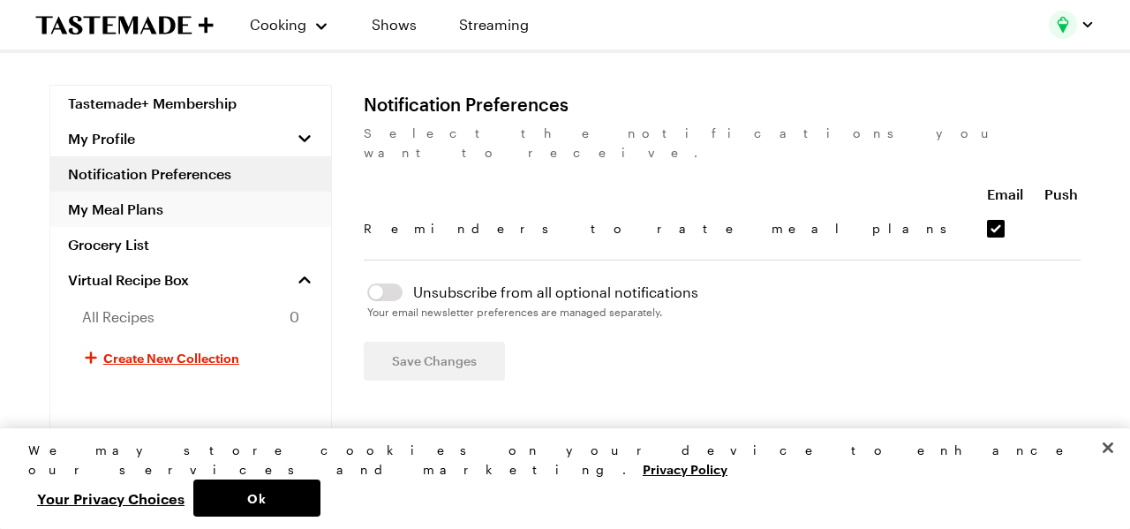
click at [118, 211] on link "My Meal Plans" at bounding box center [190, 209] width 281 height 35
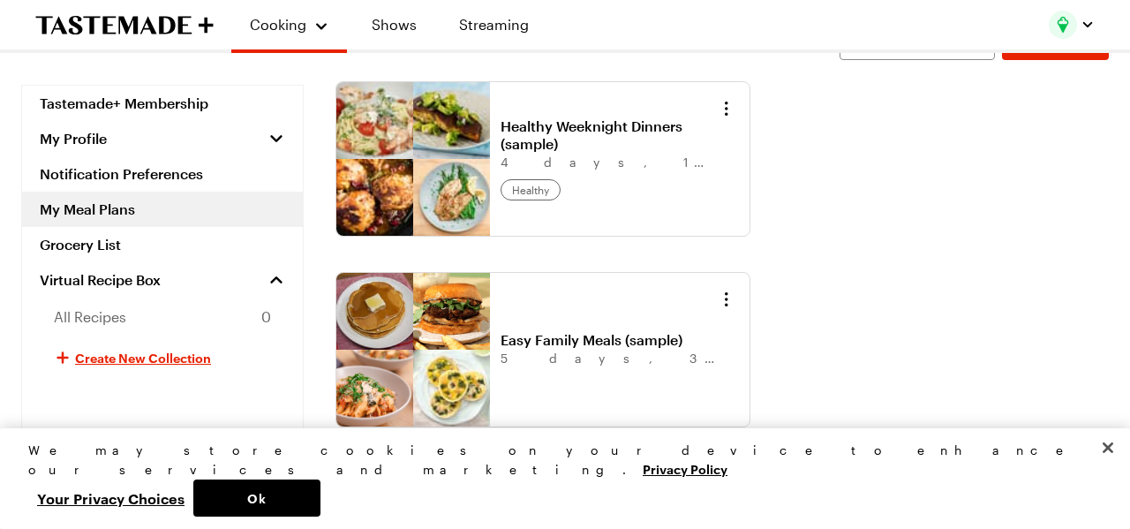
scroll to position [57, 0]
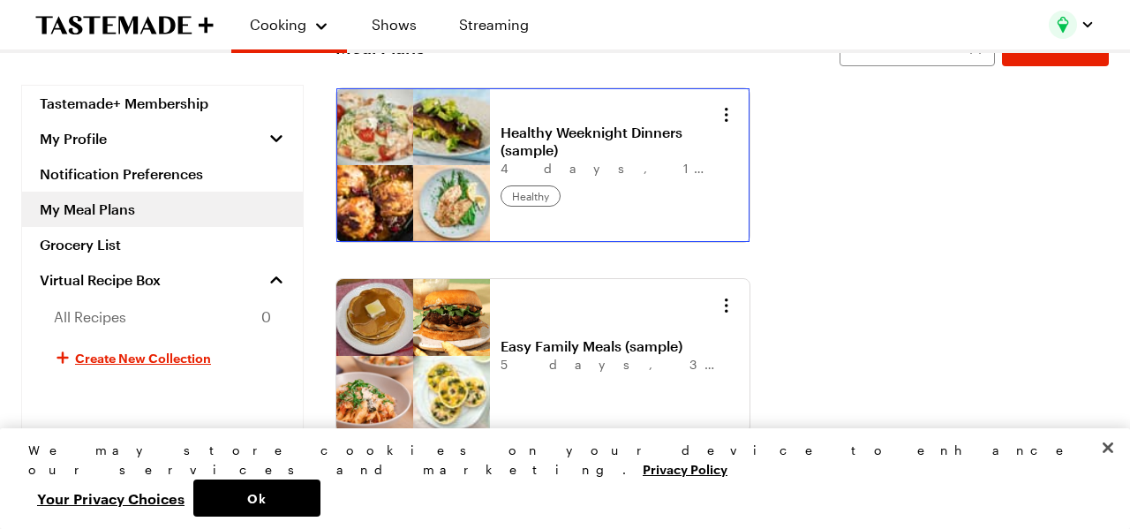
click at [537, 159] on link "Healthy Weeknight Dinners (sample)" at bounding box center [610, 141] width 219 height 35
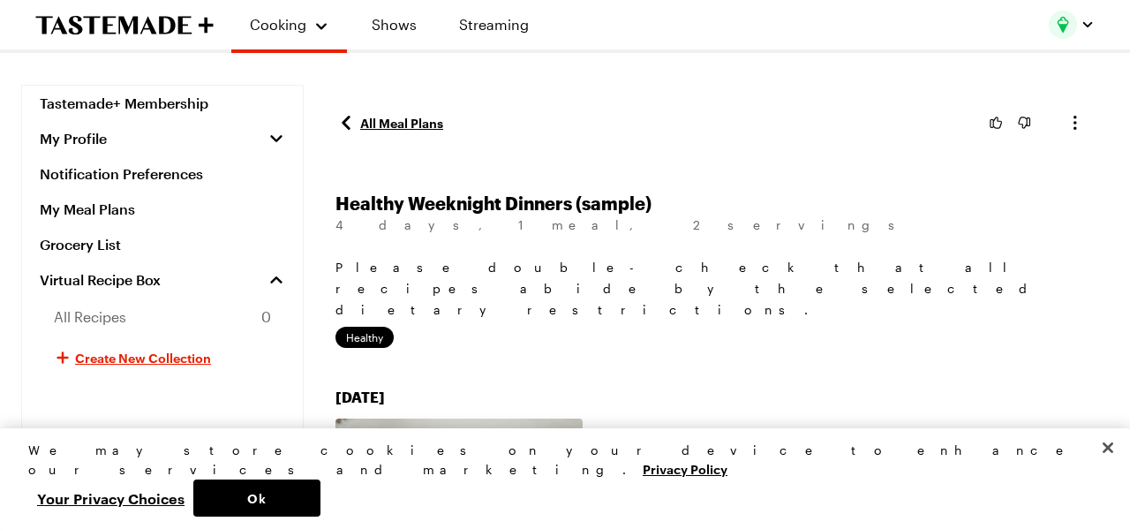
click at [412, 120] on link "All Meal Plans" at bounding box center [390, 122] width 108 height 21
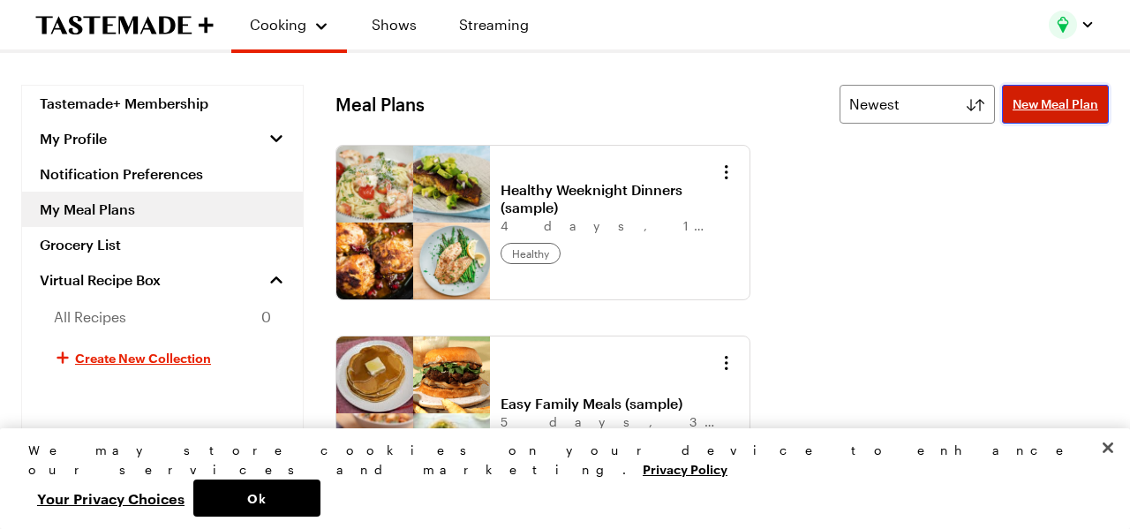
click at [1051, 106] on span "New Meal Plan" at bounding box center [1056, 104] width 86 height 18
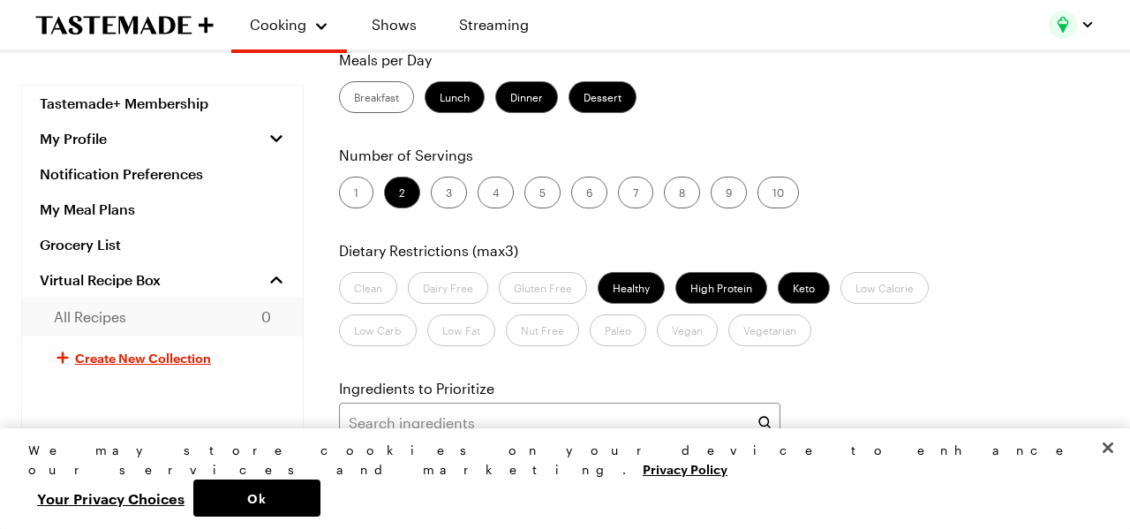
scroll to position [214, 0]
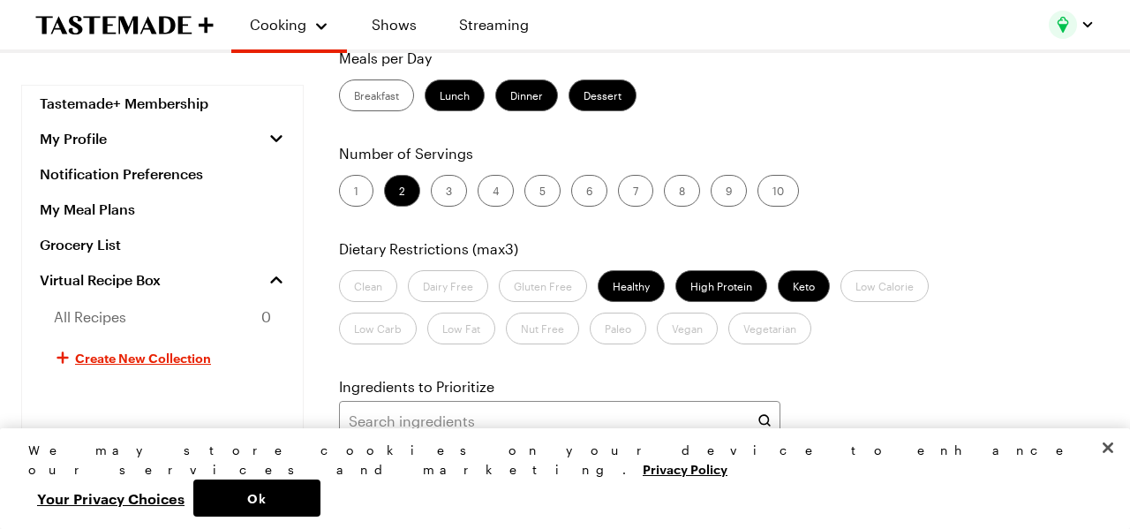
click at [875, 283] on label "Low Calorie" at bounding box center [885, 286] width 88 height 32
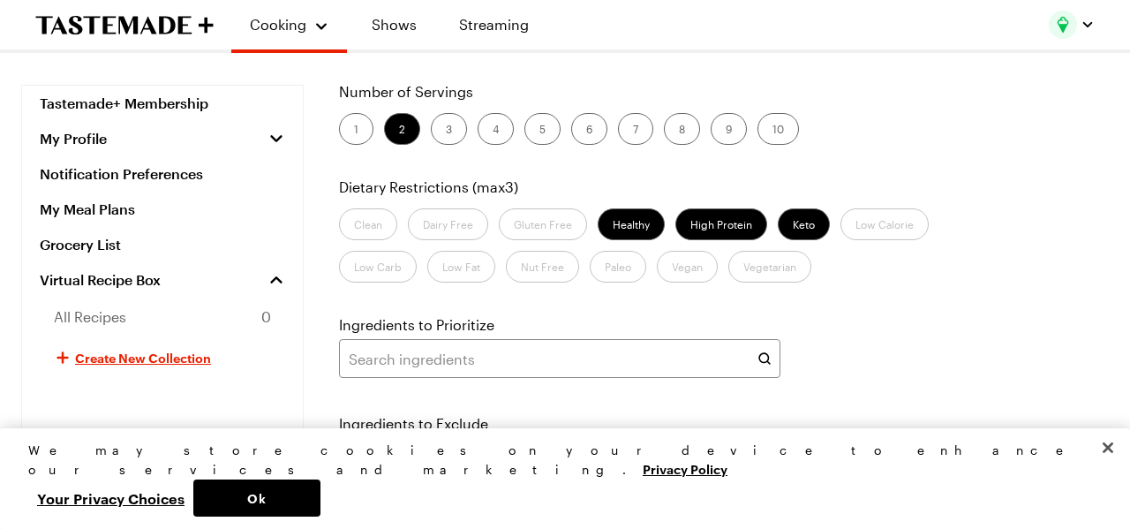
scroll to position [257, 0]
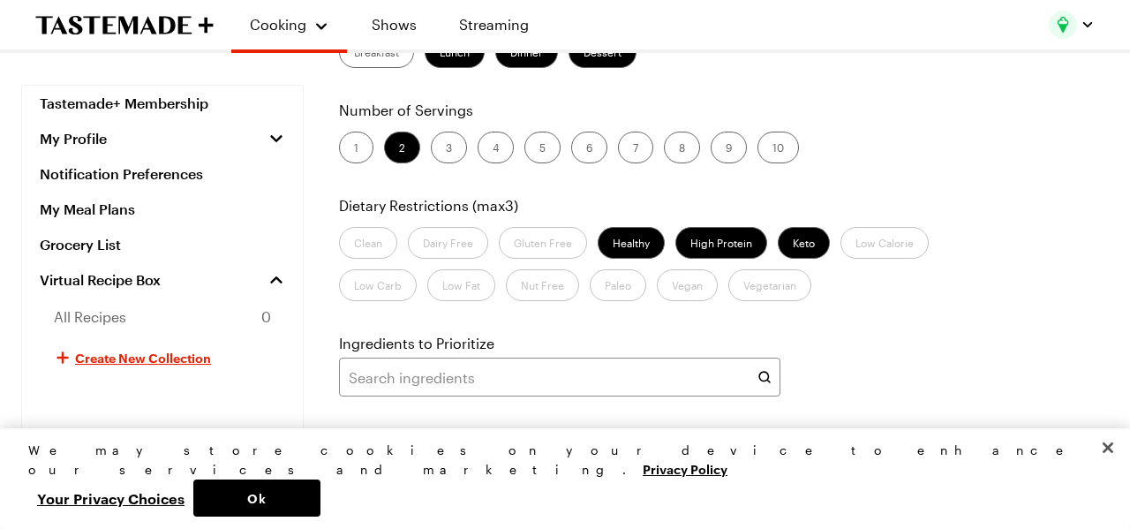
click at [379, 290] on label "Low Carb" at bounding box center [378, 285] width 78 height 32
click at [617, 241] on label "Healthy" at bounding box center [631, 243] width 67 height 32
click at [613, 245] on input "Healthy" at bounding box center [613, 245] width 0 height 0
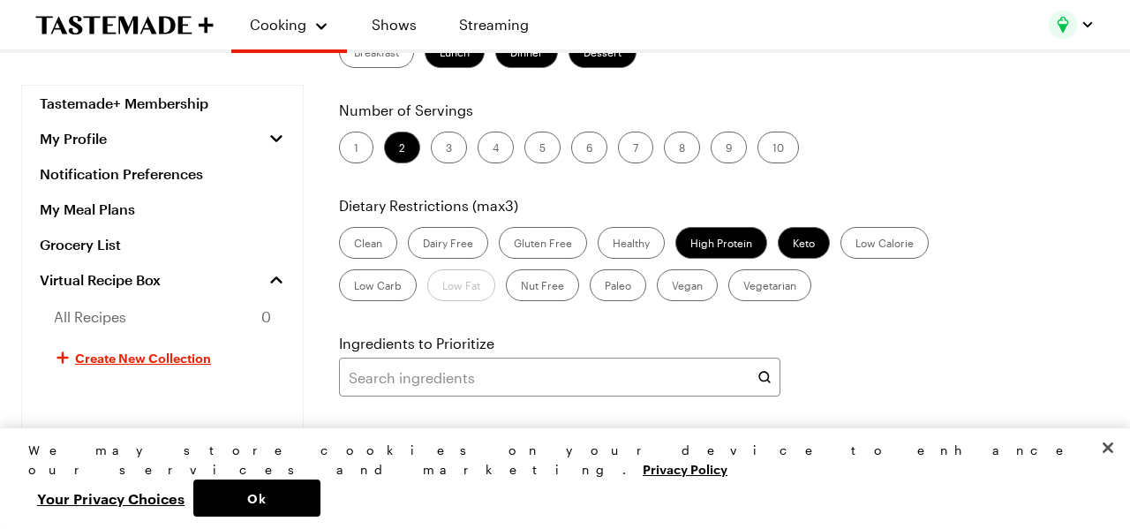
click at [398, 281] on label "Low Carb" at bounding box center [378, 285] width 78 height 32
click at [354, 287] on Carb "Low Carb" at bounding box center [354, 287] width 0 height 0
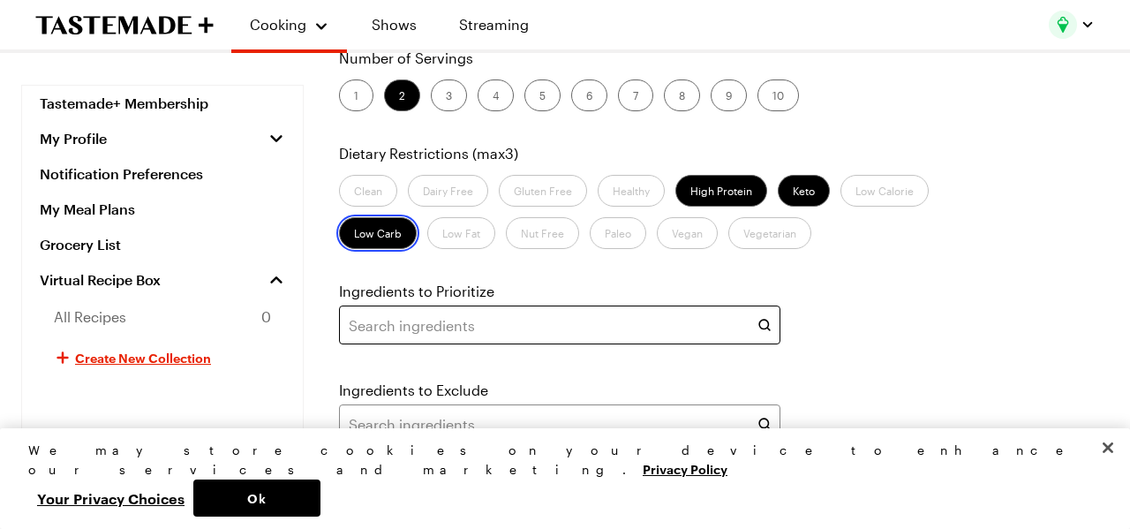
scroll to position [325, 0]
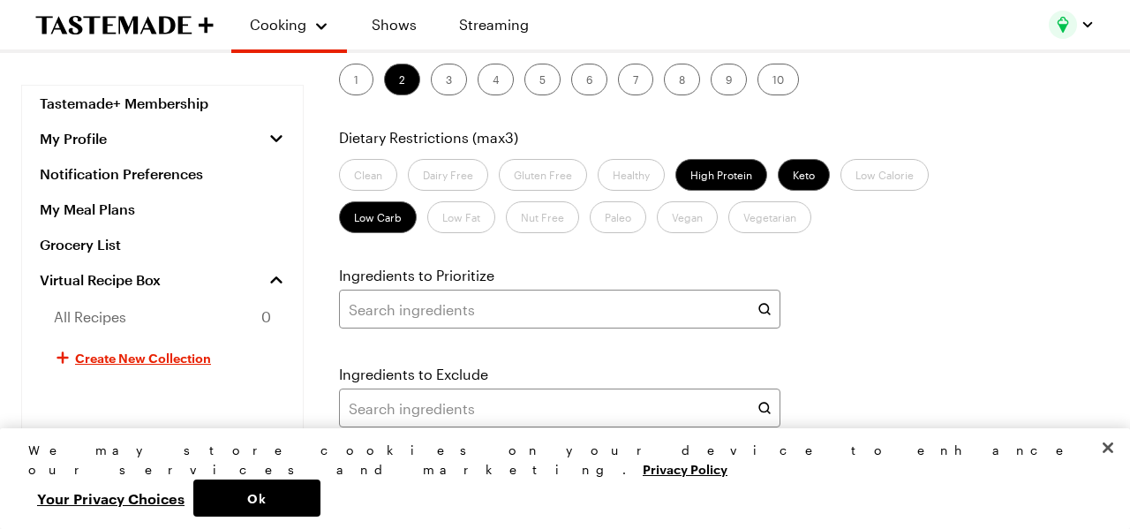
click at [764, 309] on icon at bounding box center [765, 309] width 18 height 18
click at [764, 306] on icon at bounding box center [765, 309] width 18 height 18
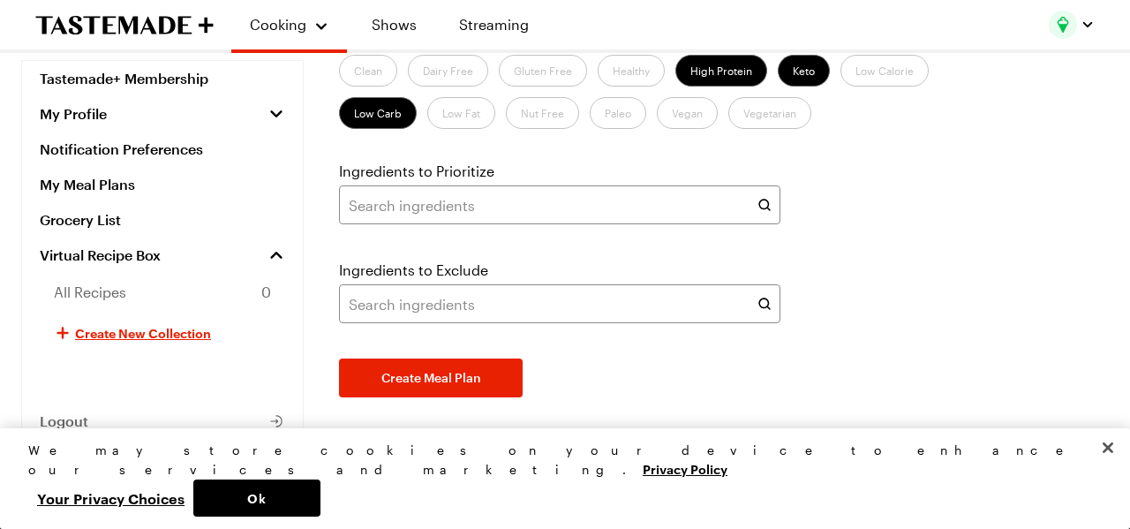
scroll to position [485, 0]
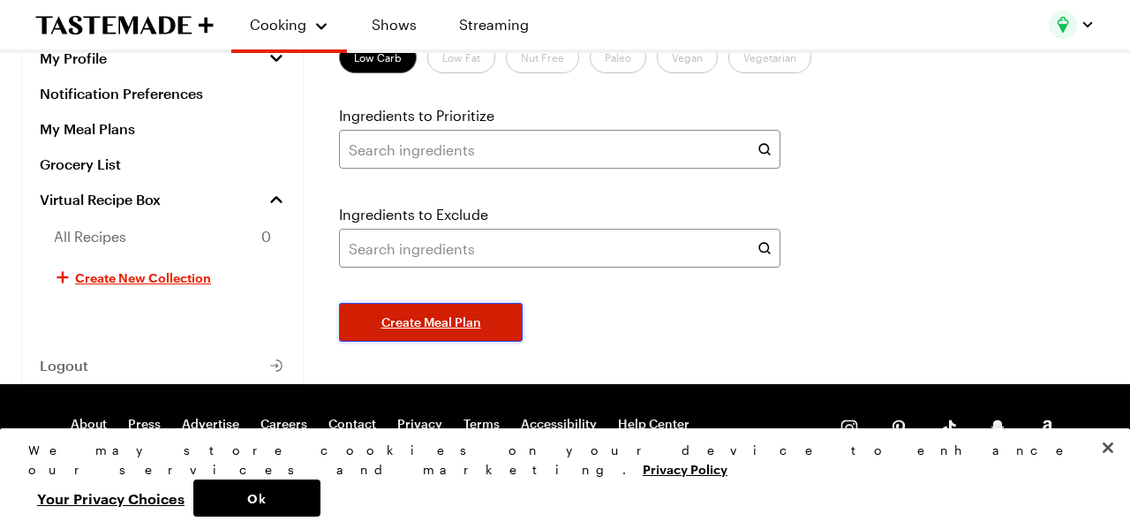
click at [467, 321] on span "Create Meal Plan" at bounding box center [431, 322] width 100 height 18
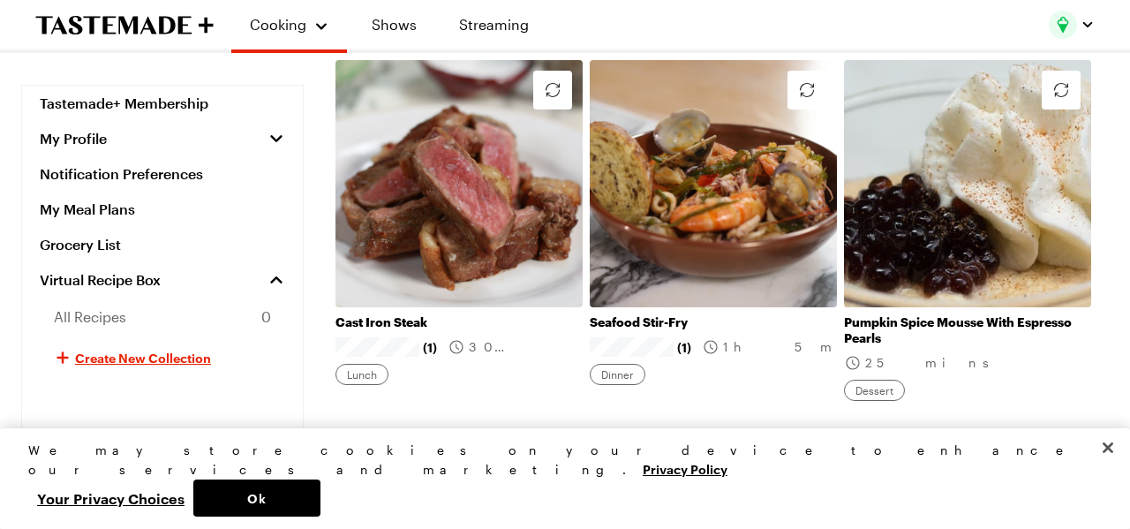
scroll to position [2348, 0]
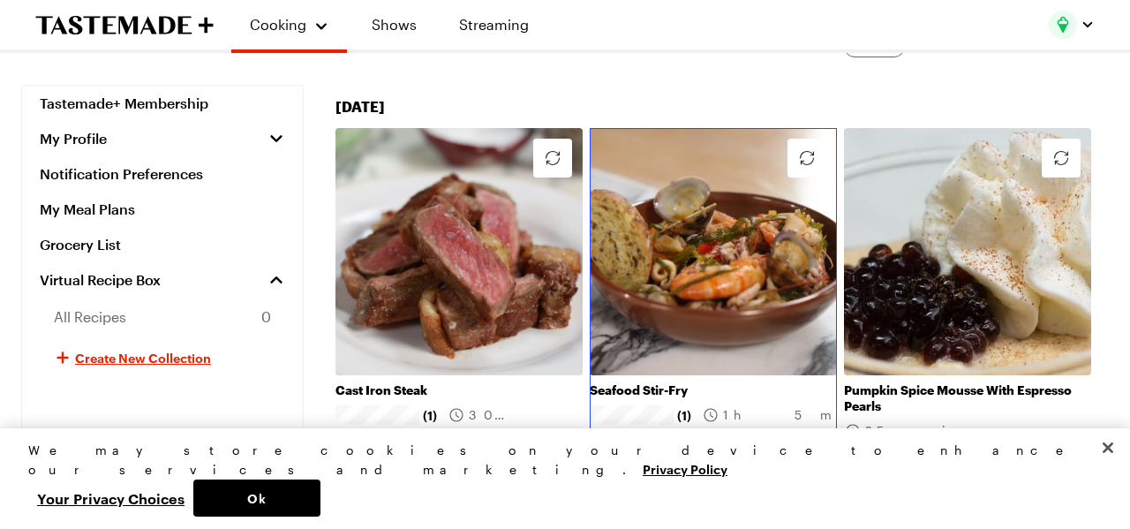
click at [687, 382] on link "Seafood Stir-Fry" at bounding box center [713, 390] width 247 height 16
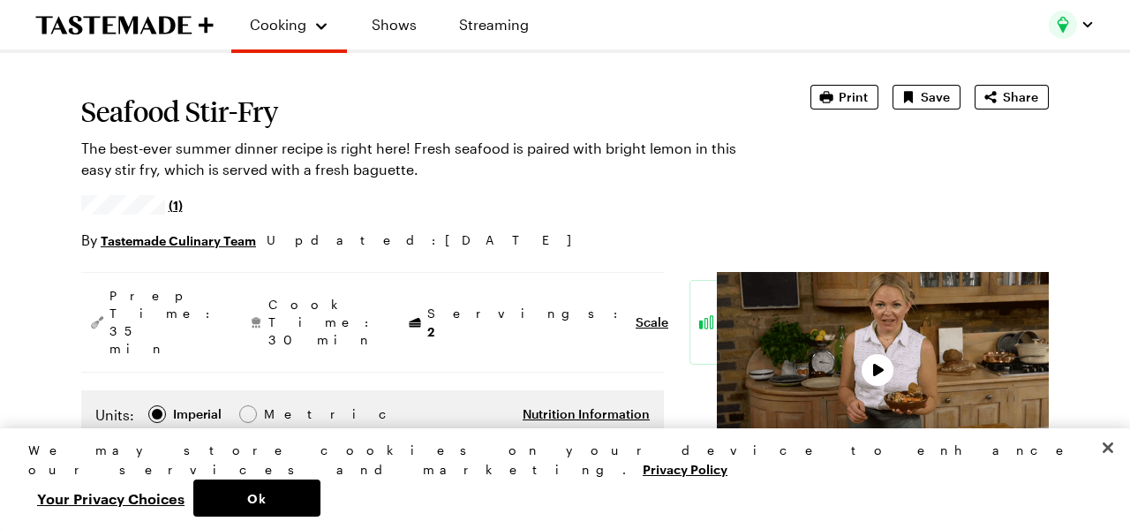
type textarea "x"
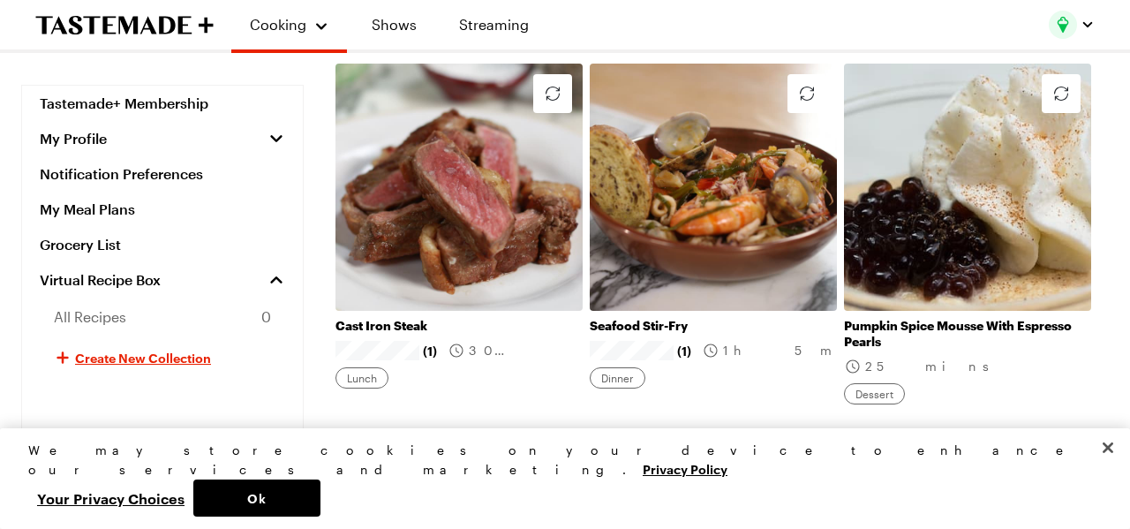
scroll to position [2520, 0]
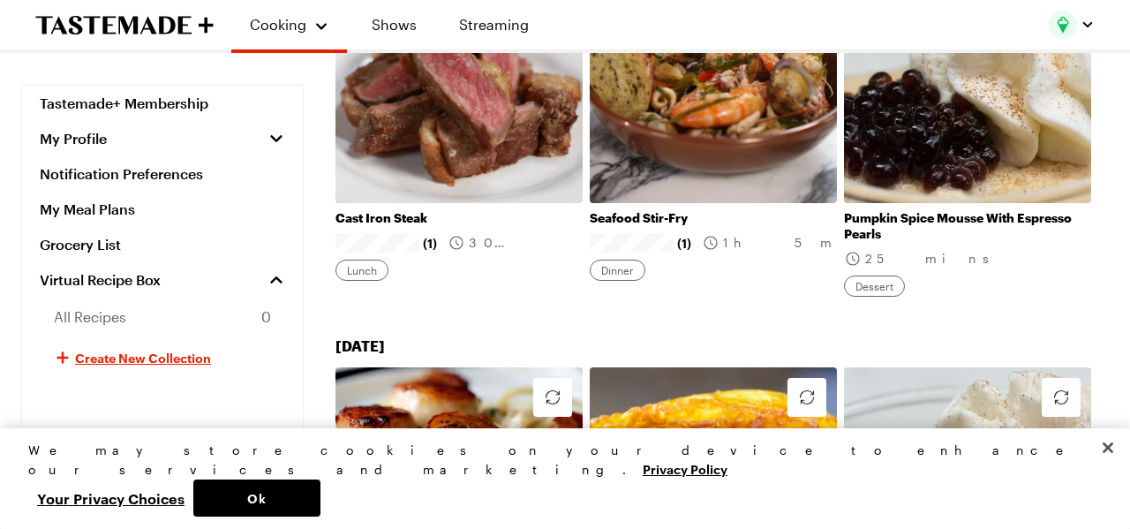
click at [70, 450] on span "Logout" at bounding box center [64, 446] width 49 height 18
